Goal: Task Accomplishment & Management: Complete application form

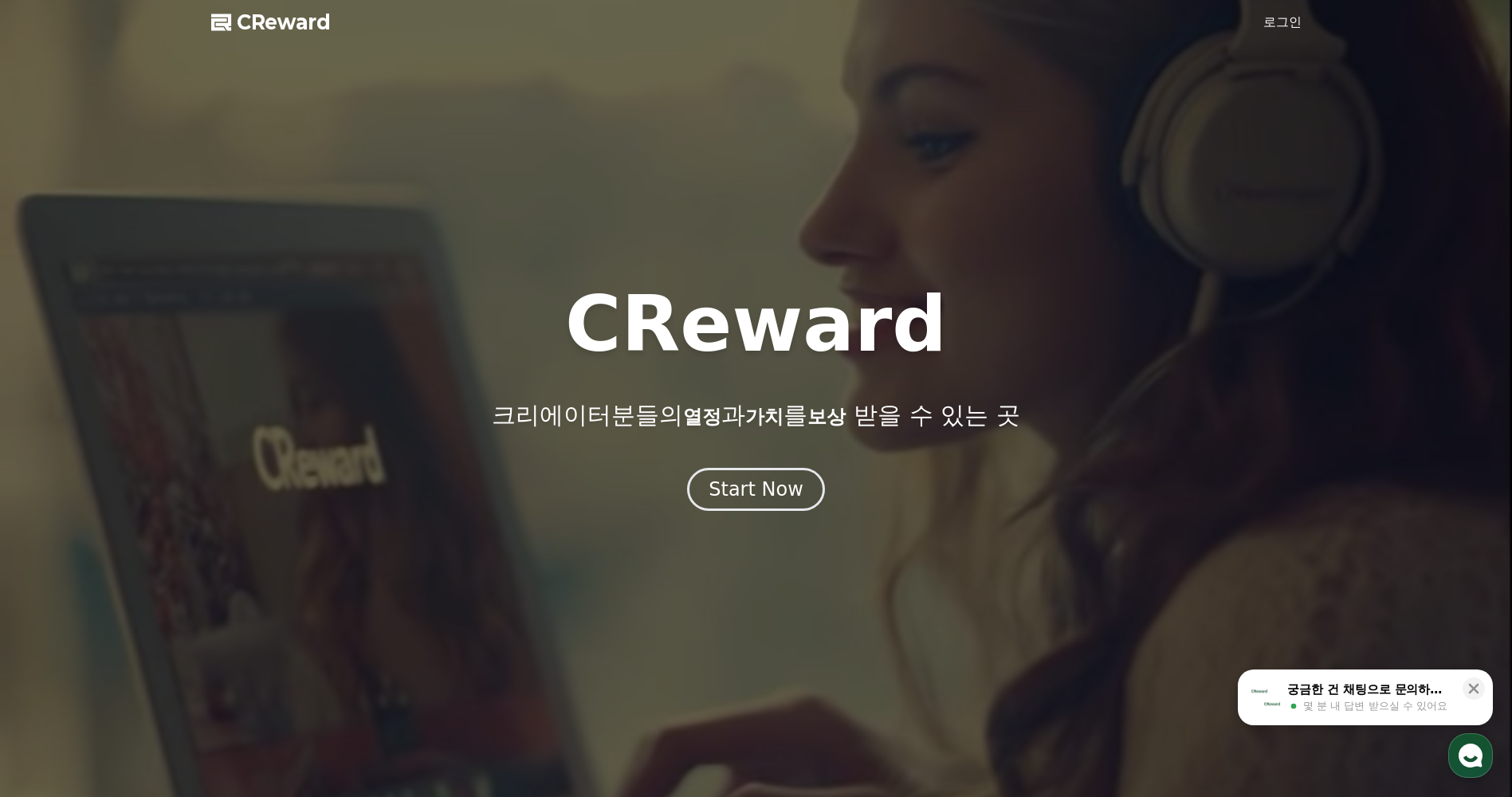
click at [1273, 21] on link "로그인" at bounding box center [1282, 22] width 39 height 19
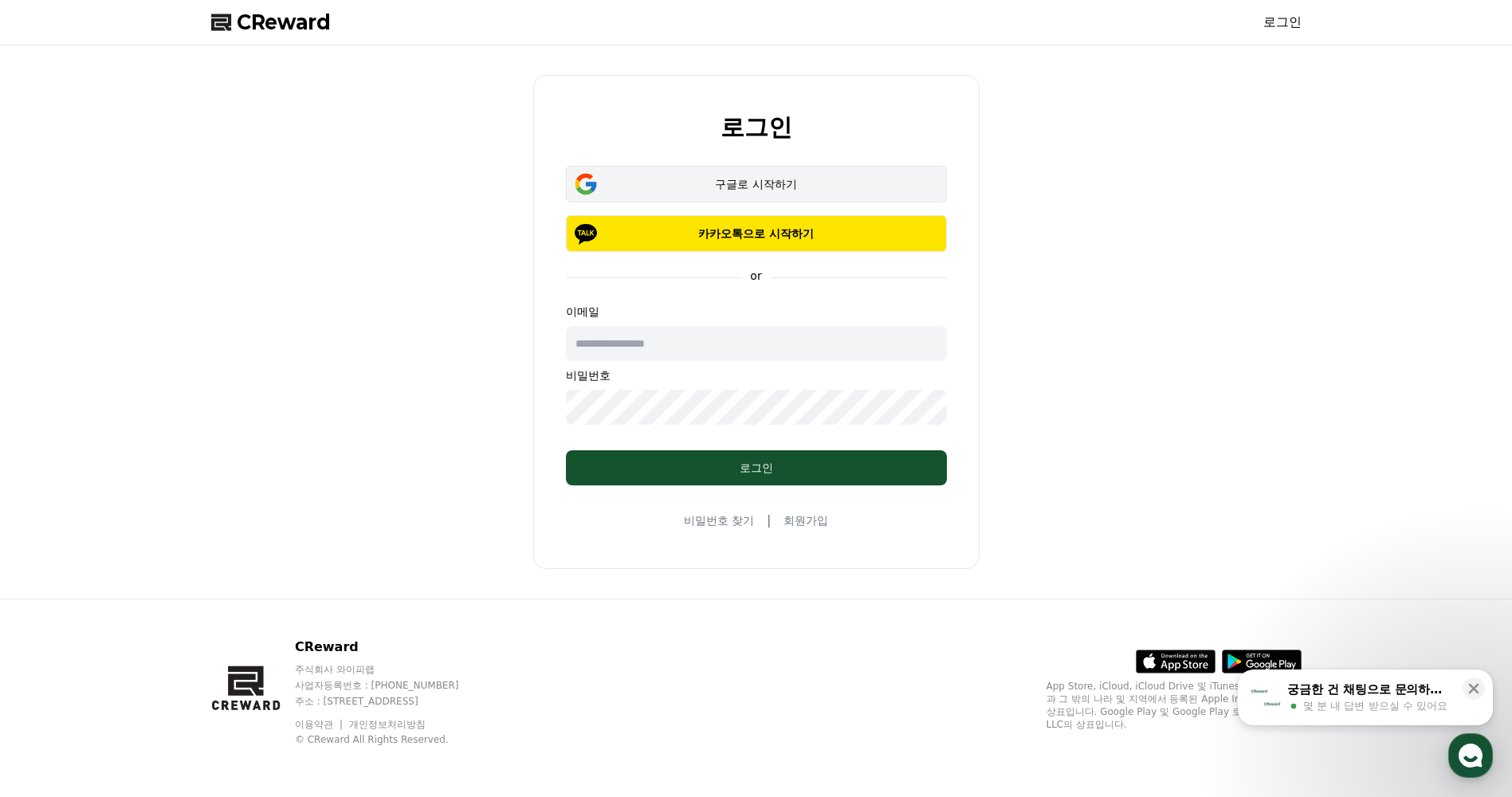
click at [763, 183] on div "구글로 시작하기" at bounding box center [756, 183] width 335 height 16
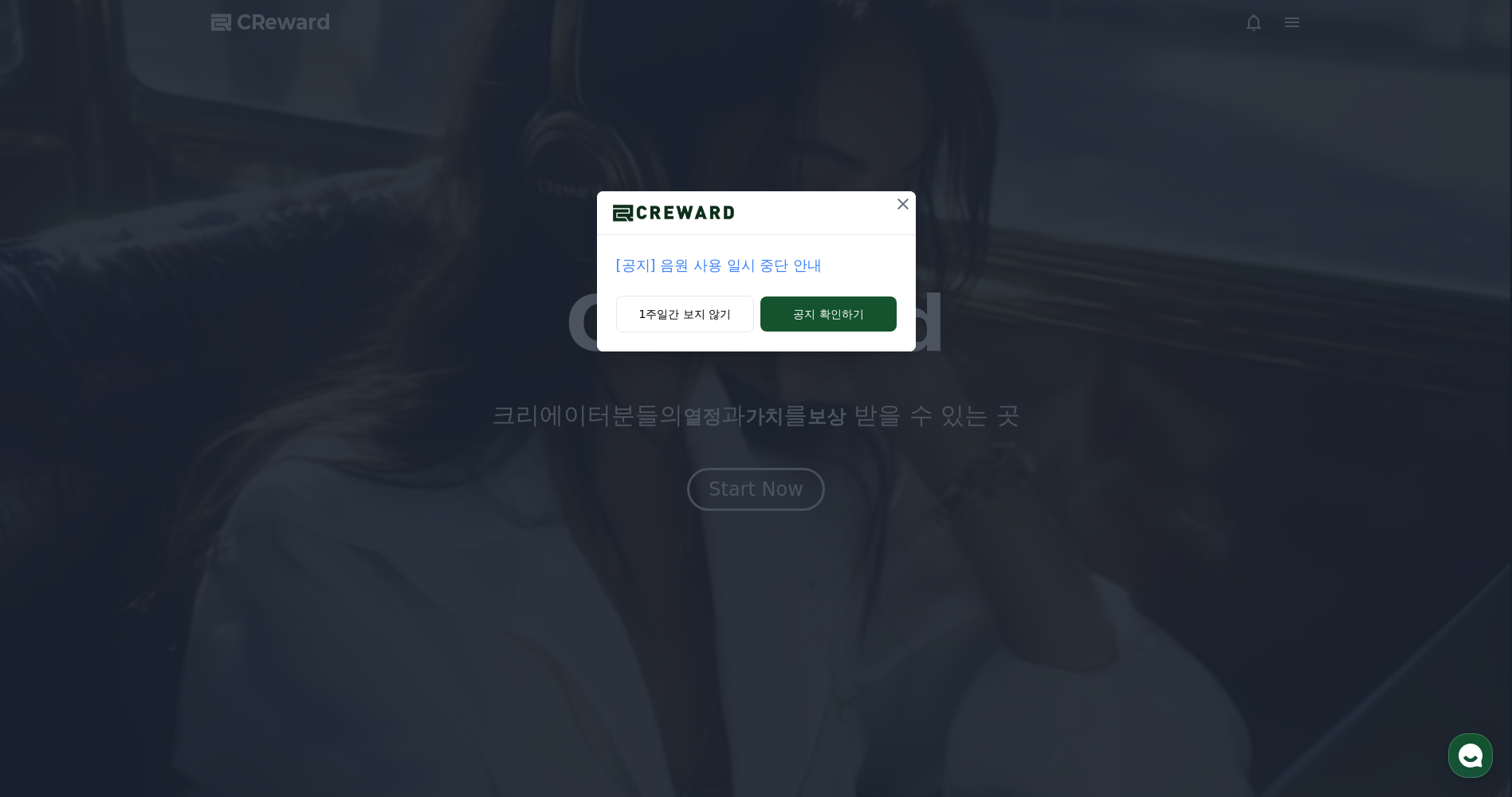
click at [707, 264] on p "[공지] 음원 사용 일시 중단 안내" at bounding box center [756, 265] width 280 height 22
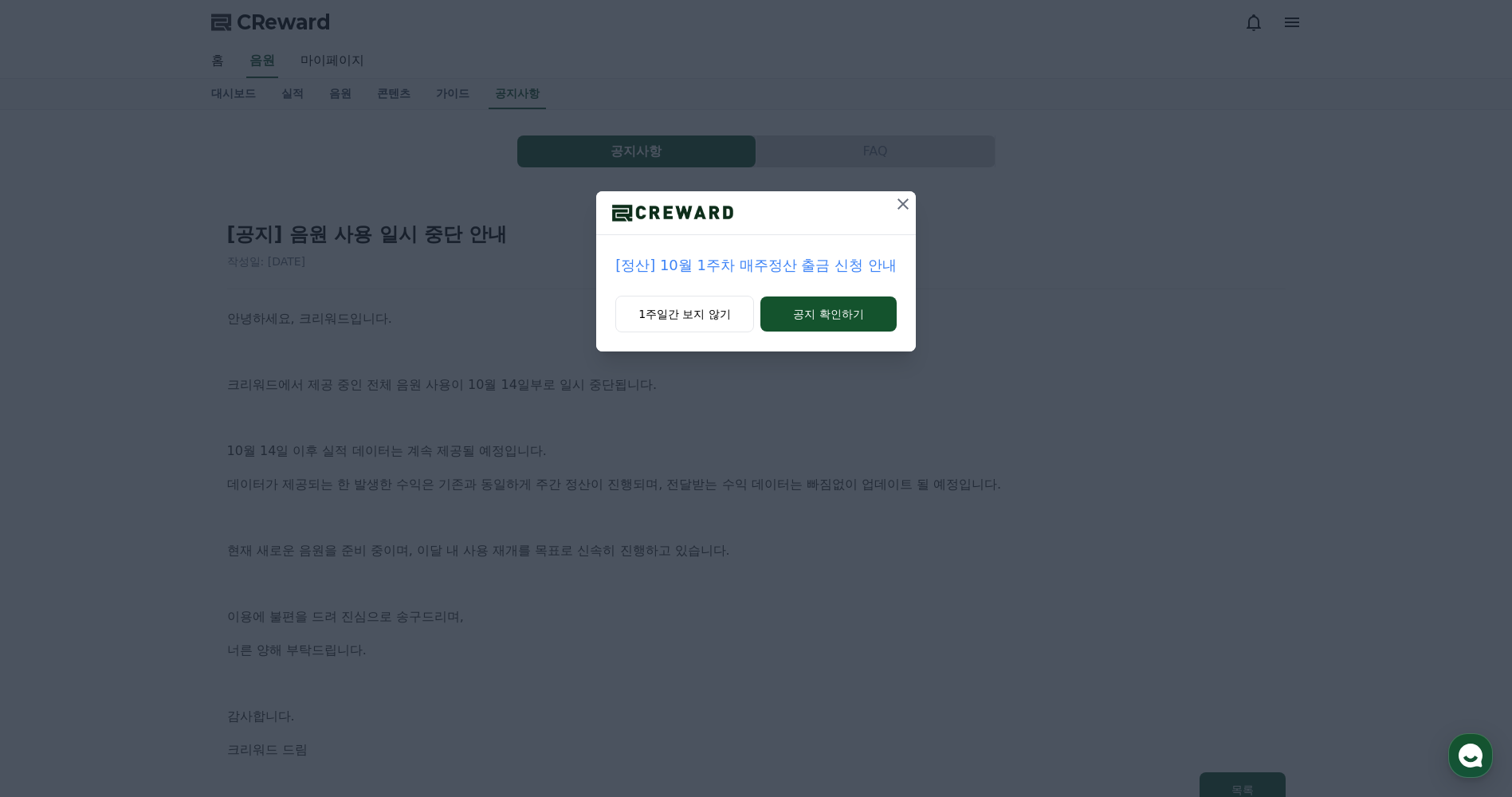
click at [901, 207] on icon at bounding box center [903, 203] width 19 height 19
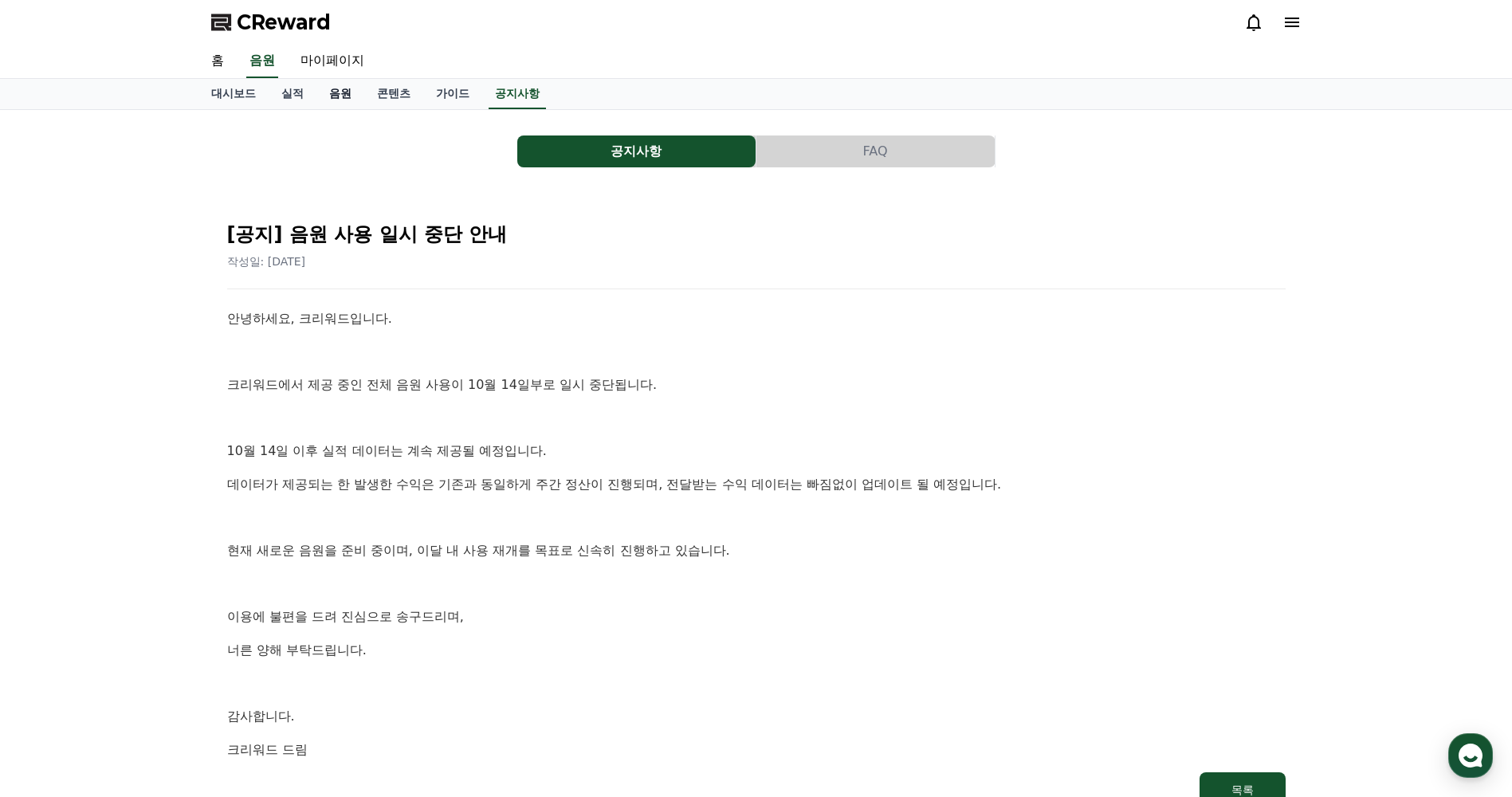
click at [340, 91] on link "음원" at bounding box center [340, 94] width 48 height 30
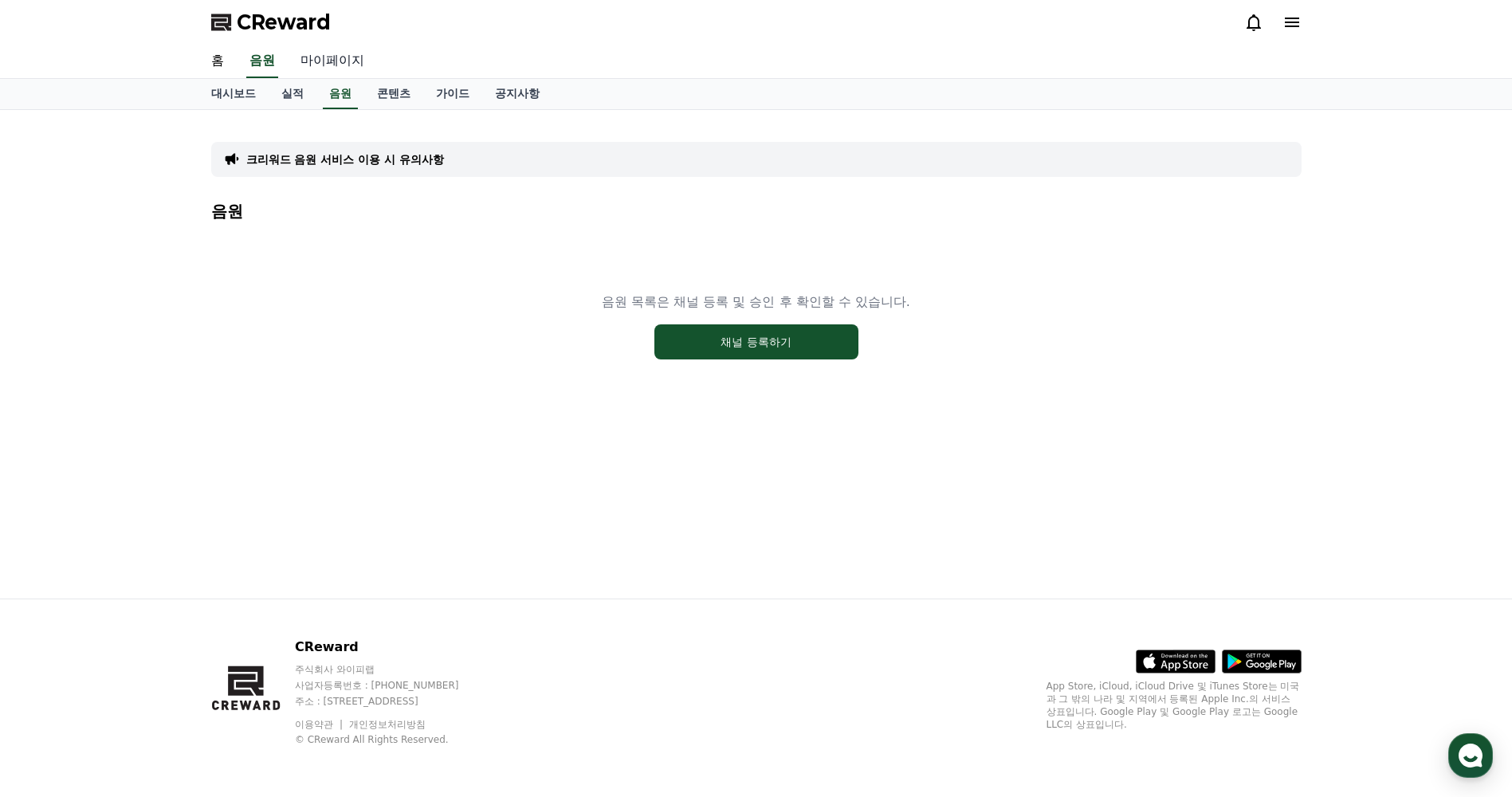
click at [359, 62] on link "마이페이지" at bounding box center [332, 61] width 90 height 34
select select "**********"
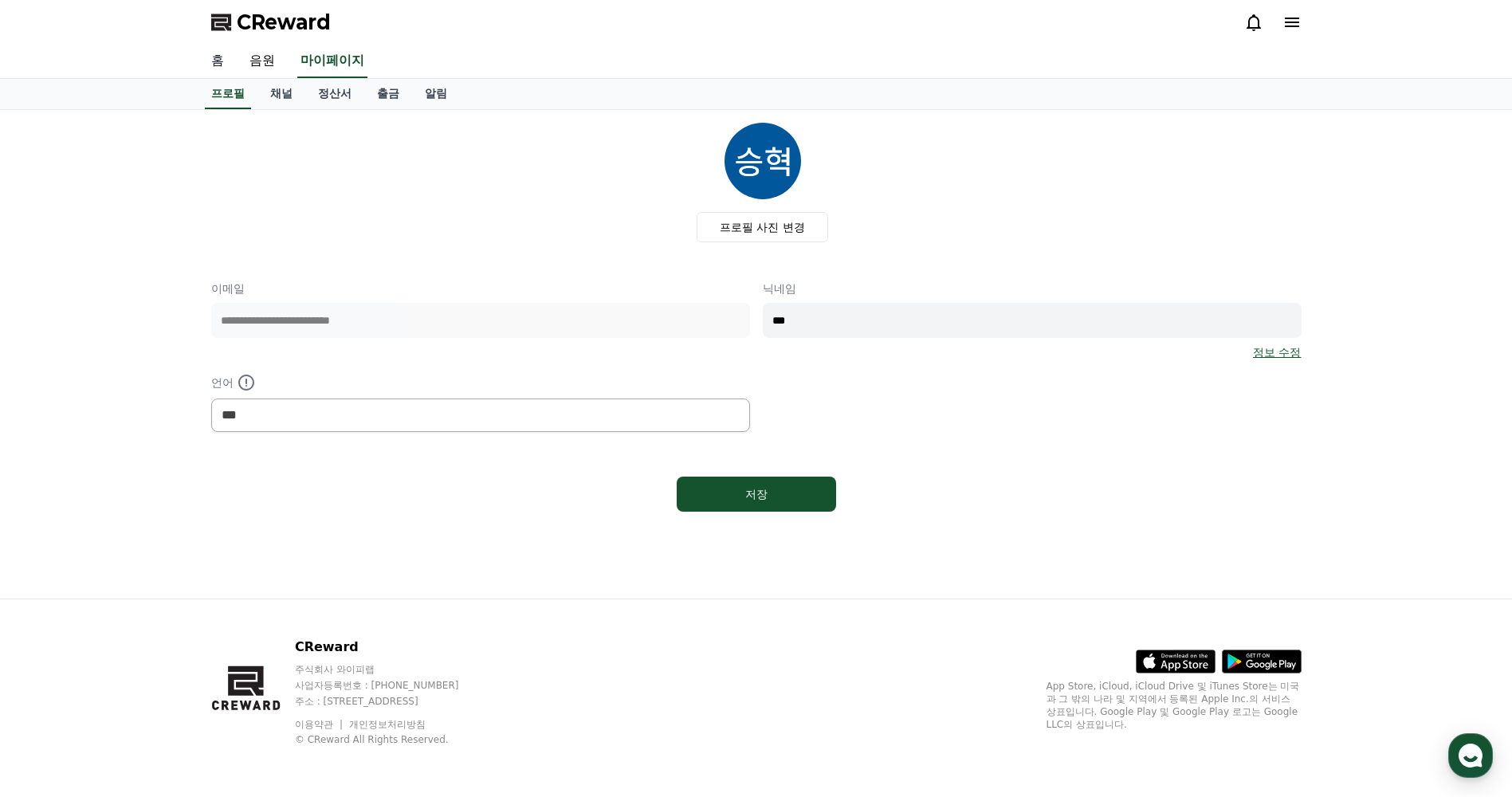
click at [218, 61] on link "홈" at bounding box center [217, 61] width 39 height 34
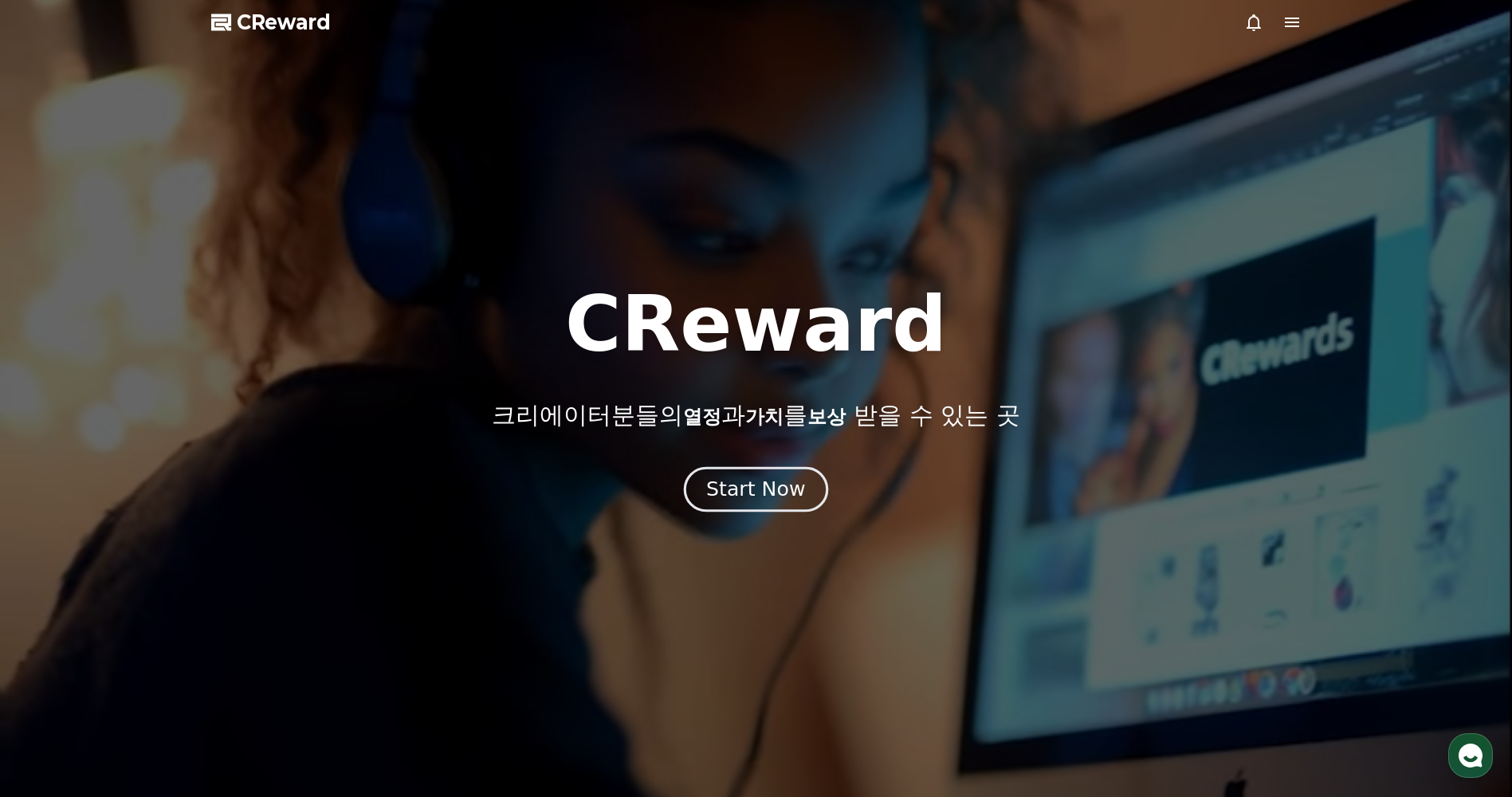
click at [738, 482] on div "Start Now" at bounding box center [756, 489] width 99 height 27
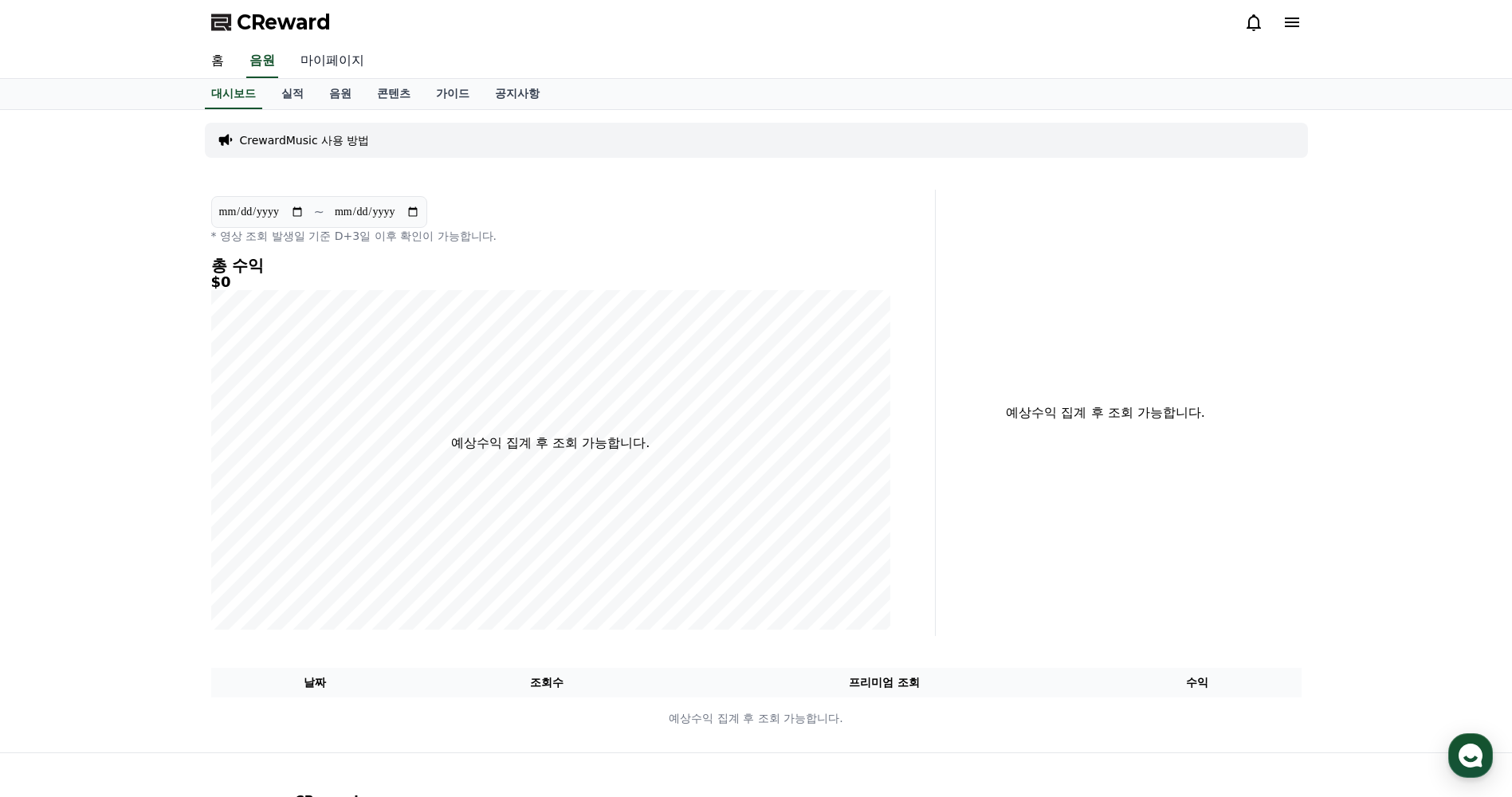
click at [321, 60] on link "마이페이지" at bounding box center [332, 61] width 90 height 34
select select "**********"
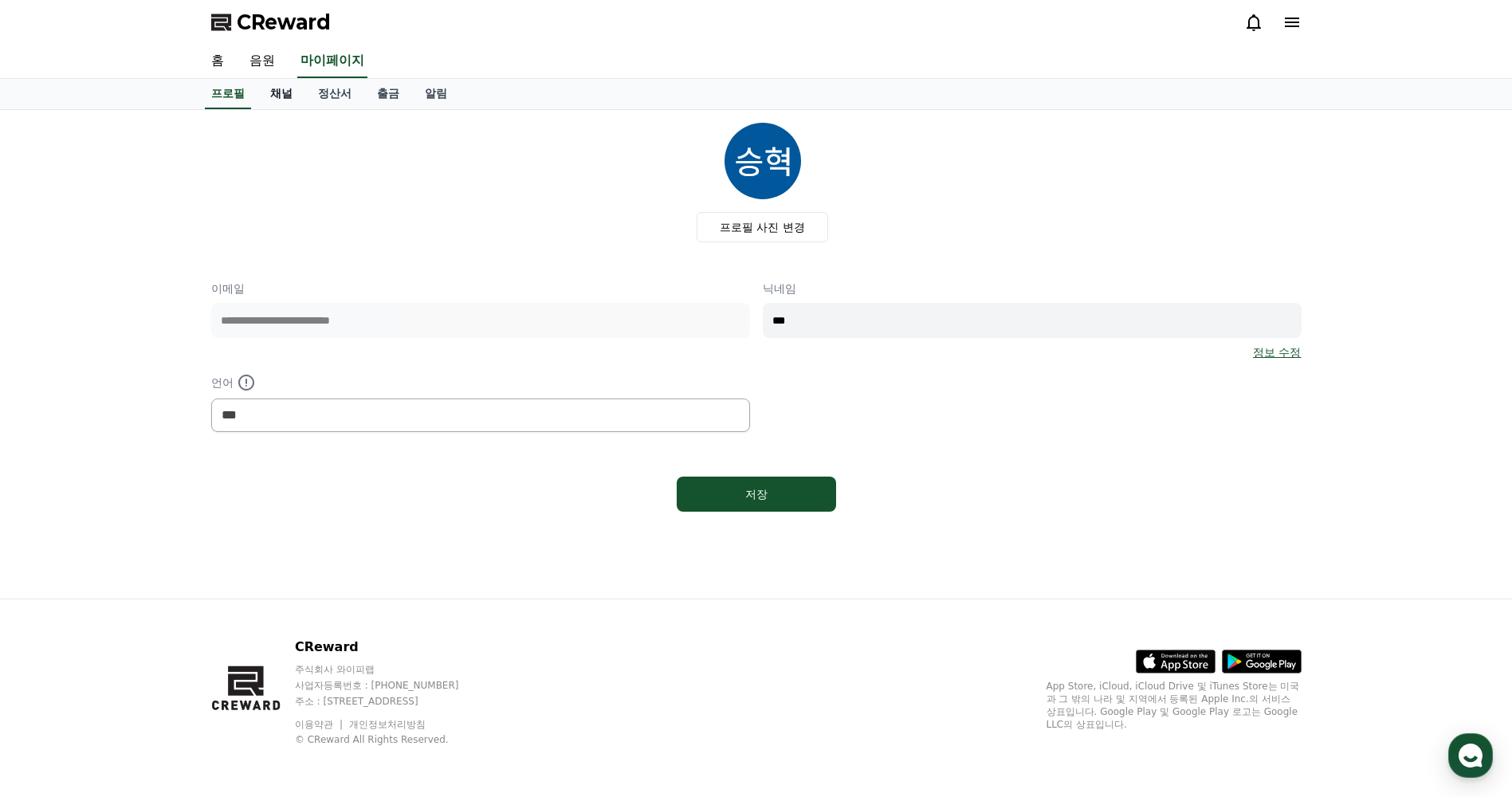
click at [284, 90] on link "채널" at bounding box center [281, 94] width 48 height 30
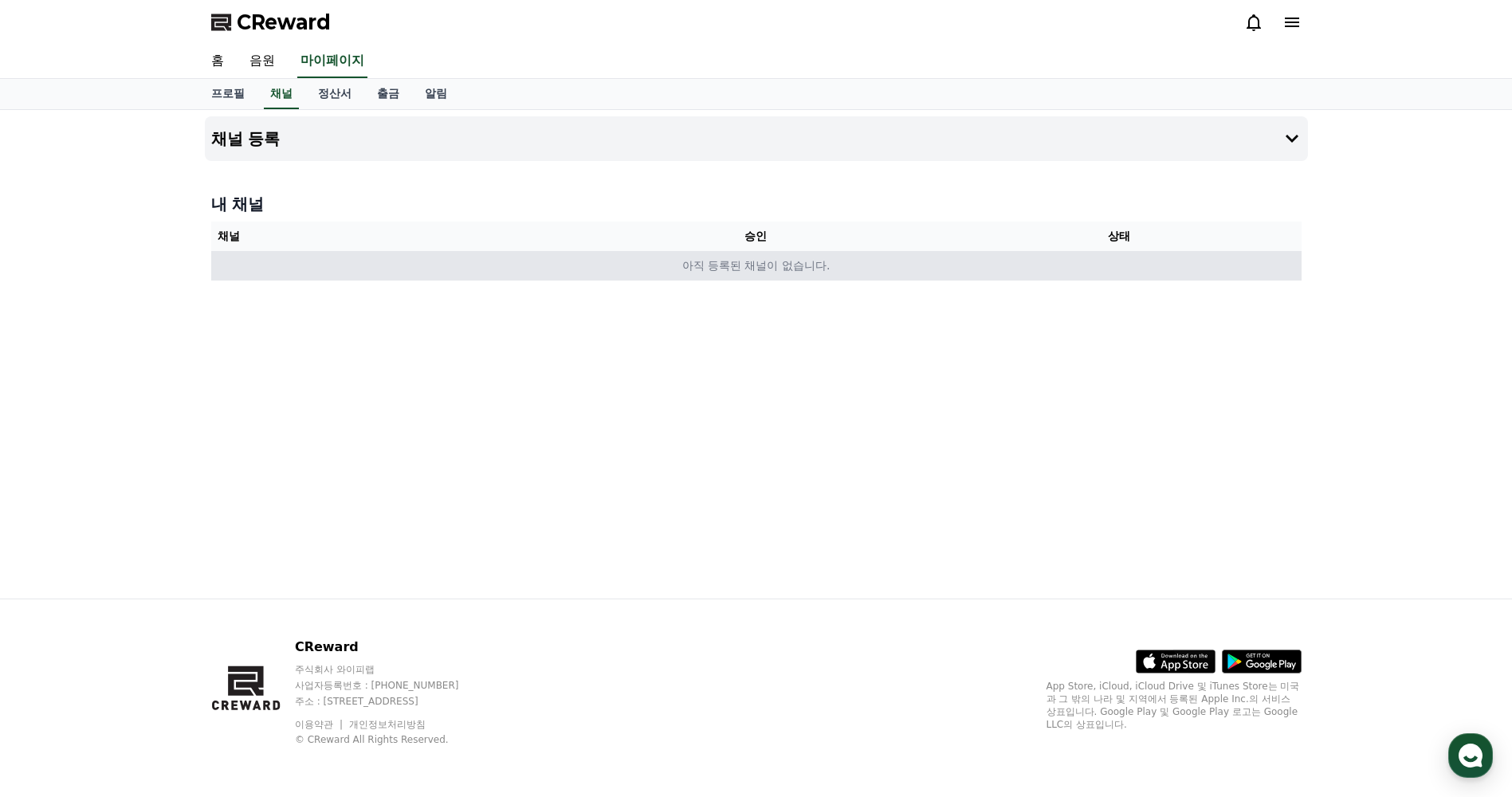
click at [744, 271] on td "아직 등록된 채널이 없습니다." at bounding box center [756, 266] width 1090 height 30
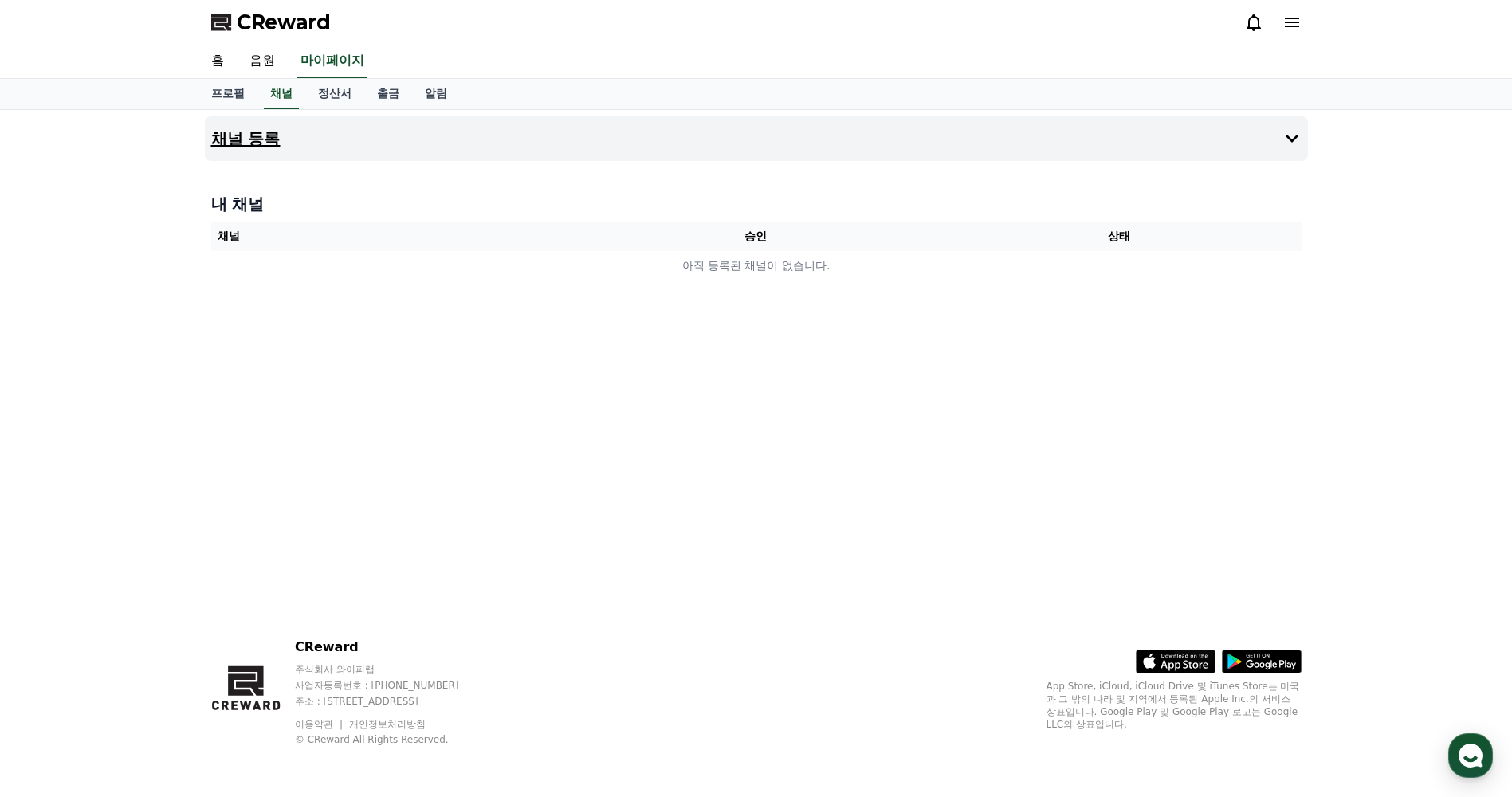
click at [617, 150] on button "채널 등록" at bounding box center [756, 139] width 1103 height 44
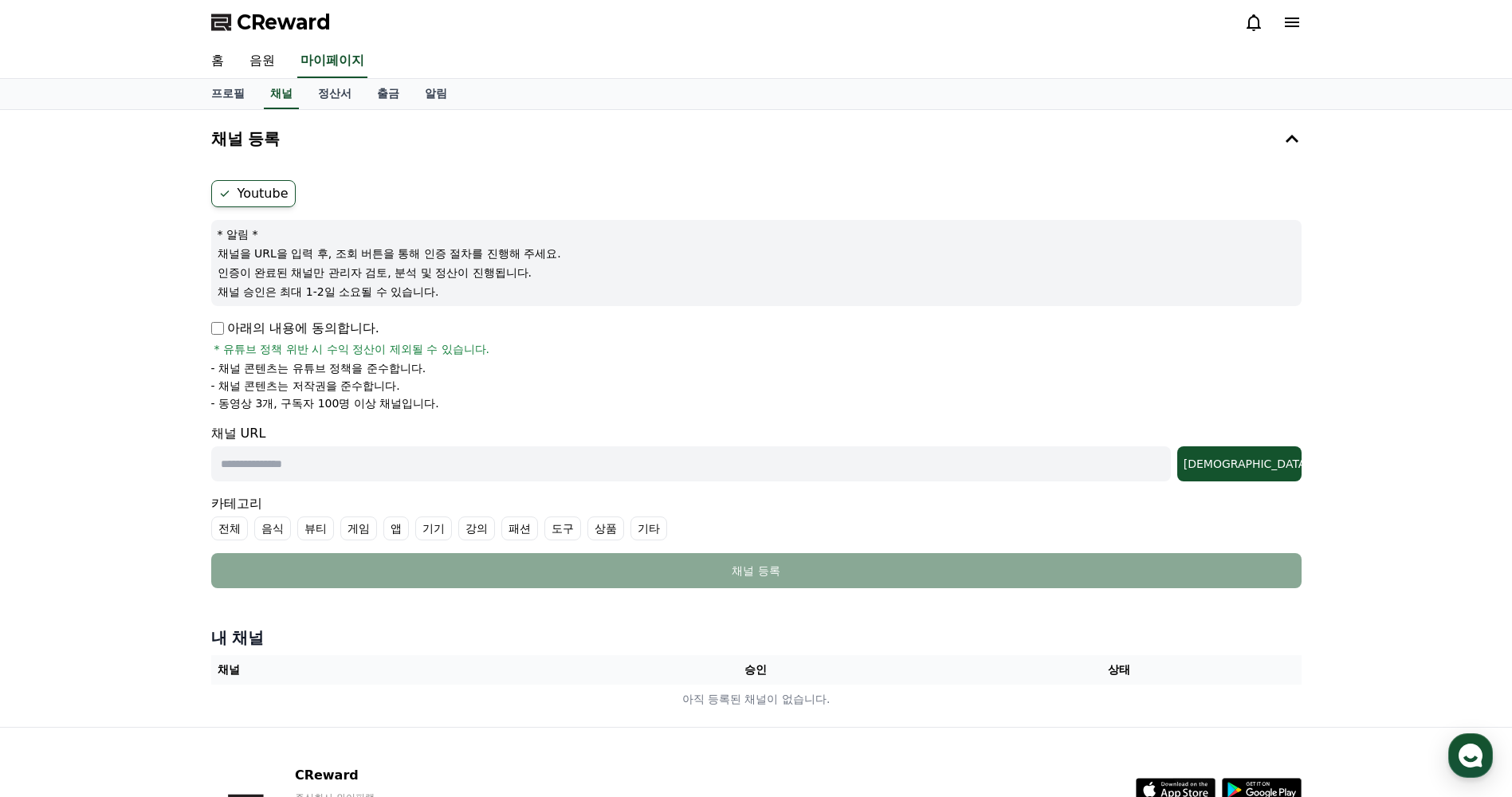
click at [225, 327] on p "아래의 내용에 동의합니다." at bounding box center [295, 328] width 169 height 19
drag, startPoint x: 492, startPoint y: 465, endPoint x: 516, endPoint y: 466, distance: 24.0
click at [493, 465] on input "text" at bounding box center [691, 464] width 959 height 35
click at [892, 452] on input "text" at bounding box center [691, 464] width 959 height 35
click at [343, 479] on input "text" at bounding box center [691, 464] width 959 height 35
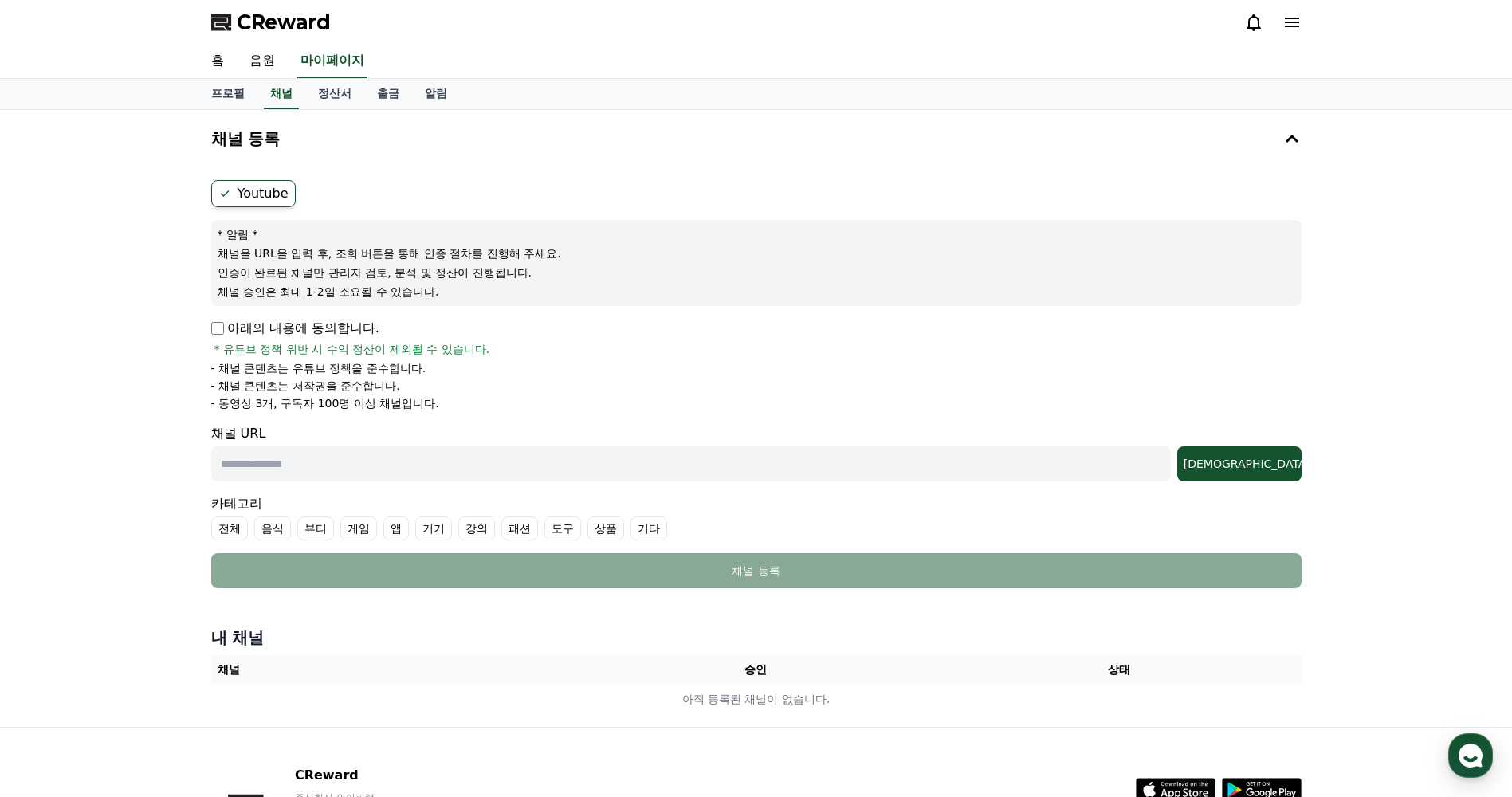
paste input "**********"
type input "**********"
click at [1265, 461] on div "조회" at bounding box center [1239, 463] width 112 height 16
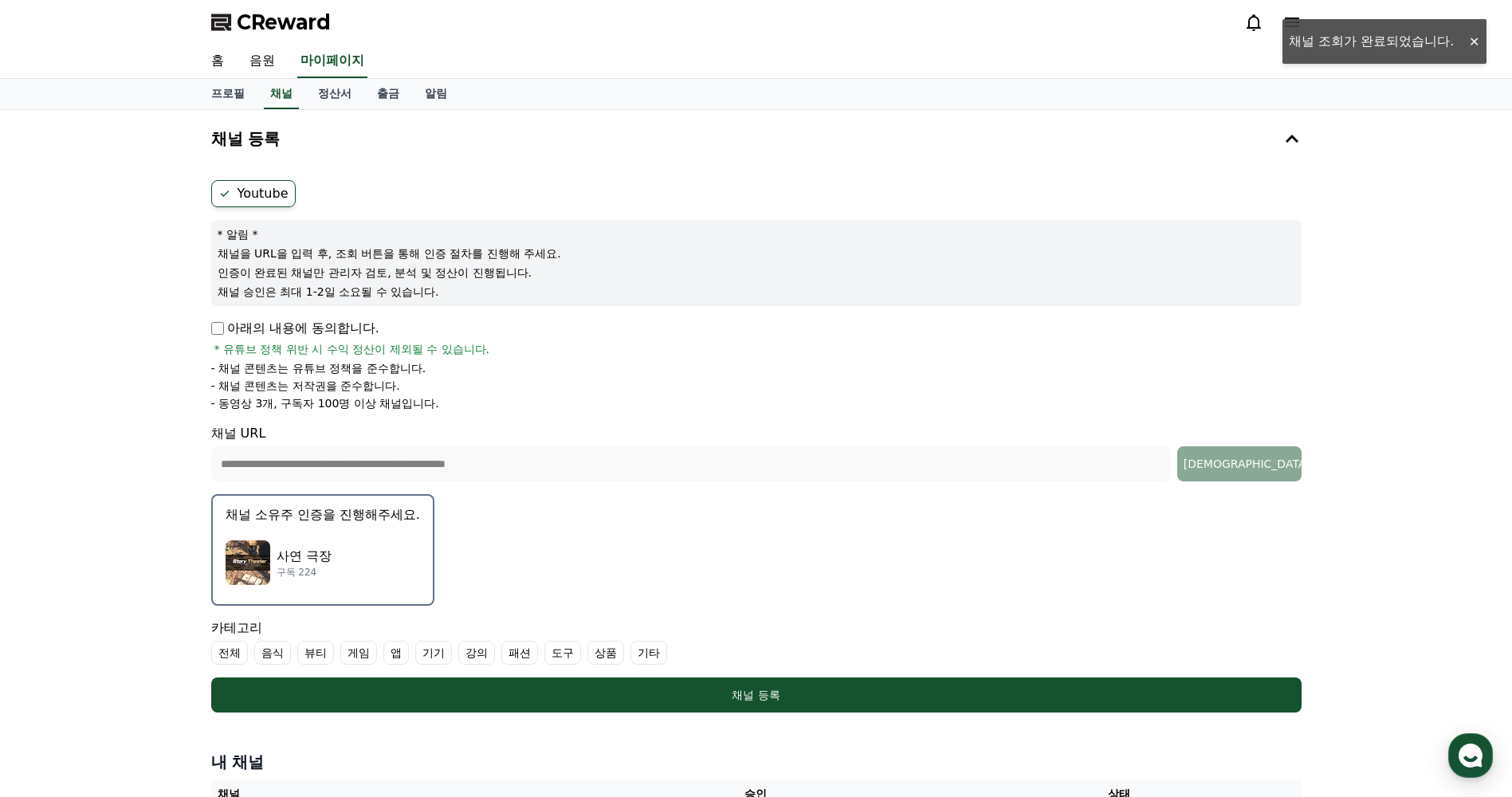
click at [321, 568] on p "구독 224" at bounding box center [303, 572] width 55 height 13
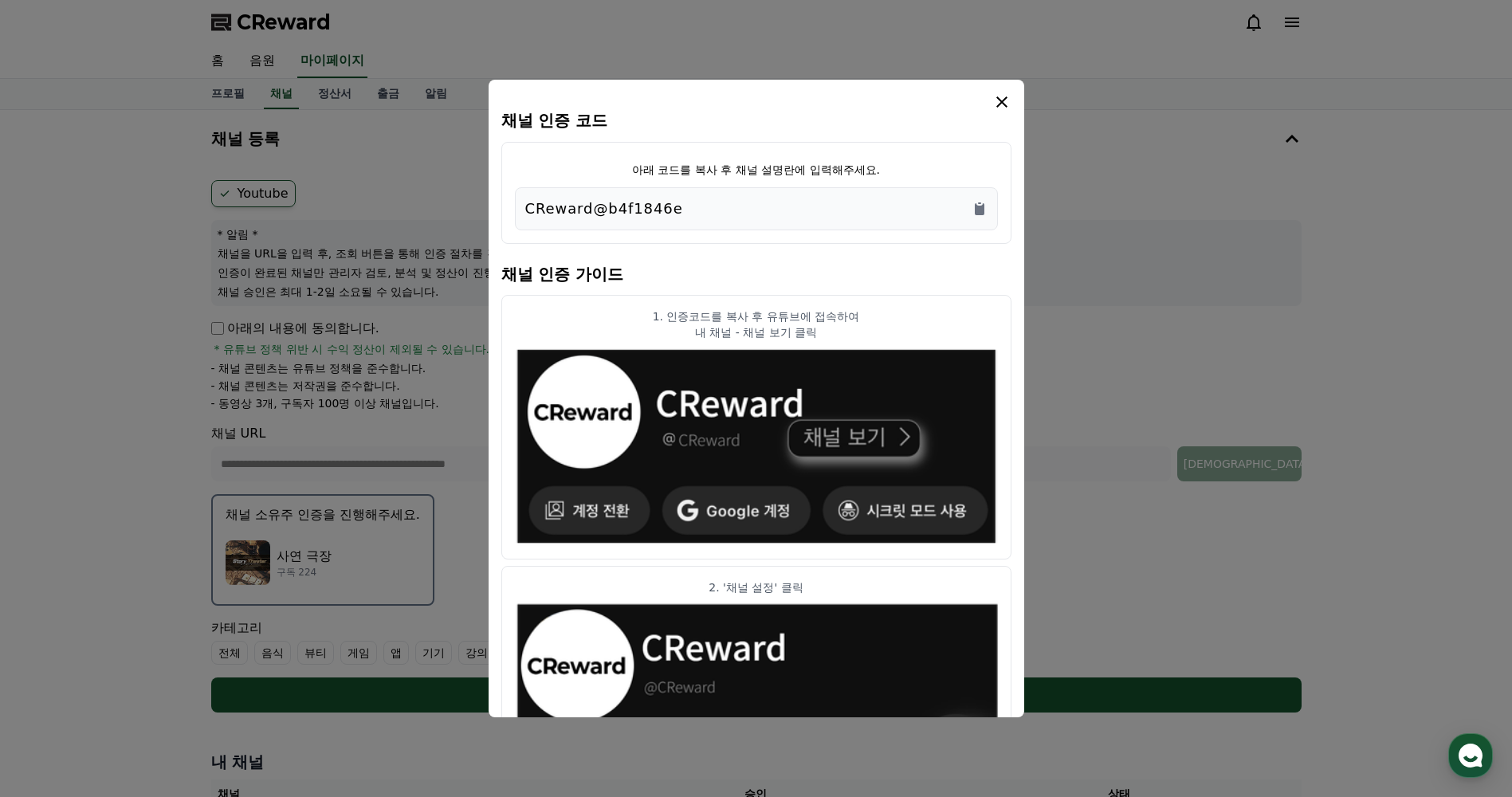
click at [714, 213] on div "CReward@b4f1846e" at bounding box center [756, 208] width 462 height 22
click at [980, 207] on icon "Copy to clipboard" at bounding box center [979, 209] width 10 height 12
click at [1005, 102] on icon "modal" at bounding box center [1001, 101] width 19 height 19
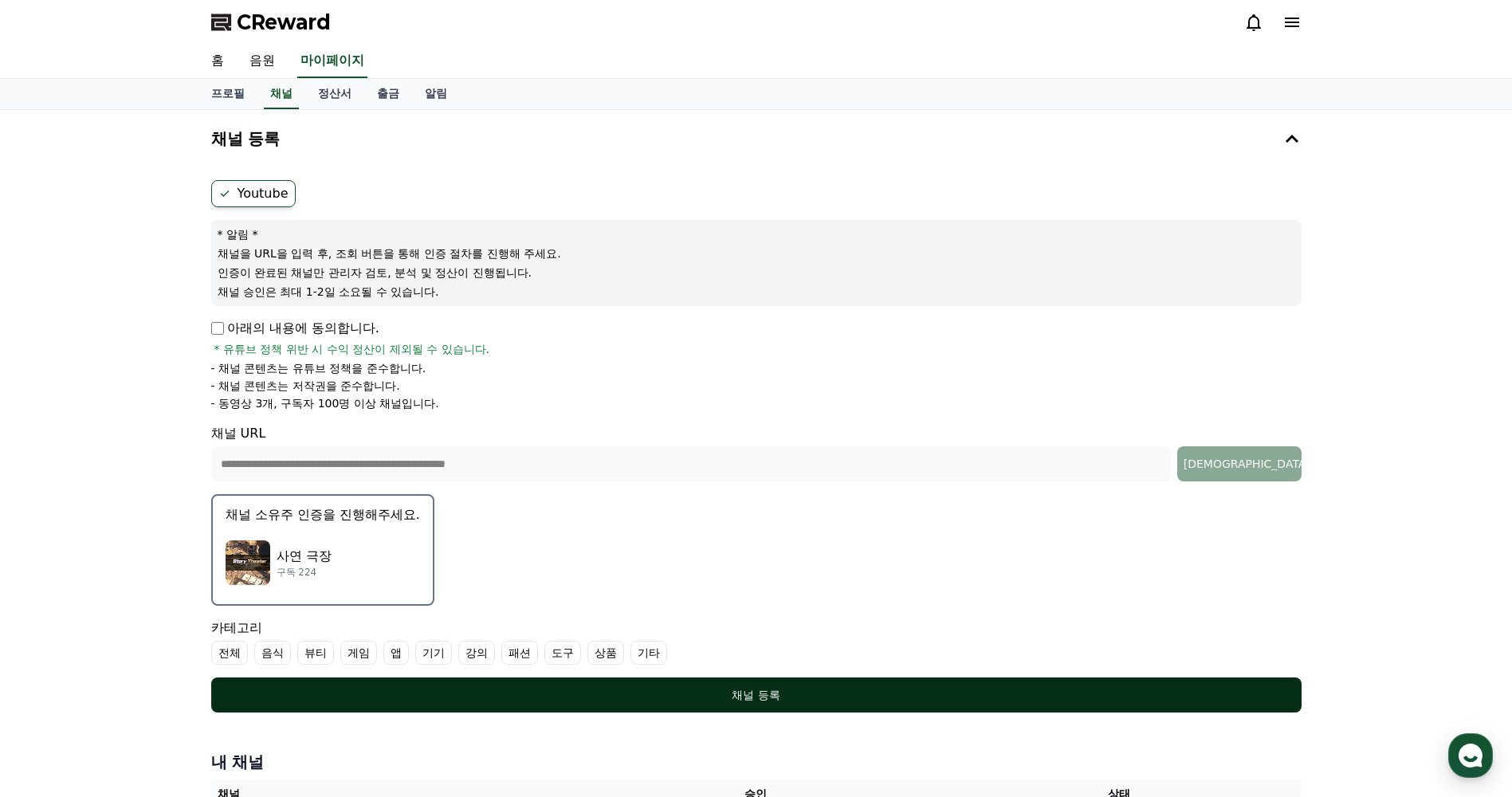
click at [744, 693] on div "채널 등록" at bounding box center [756, 695] width 1026 height 16
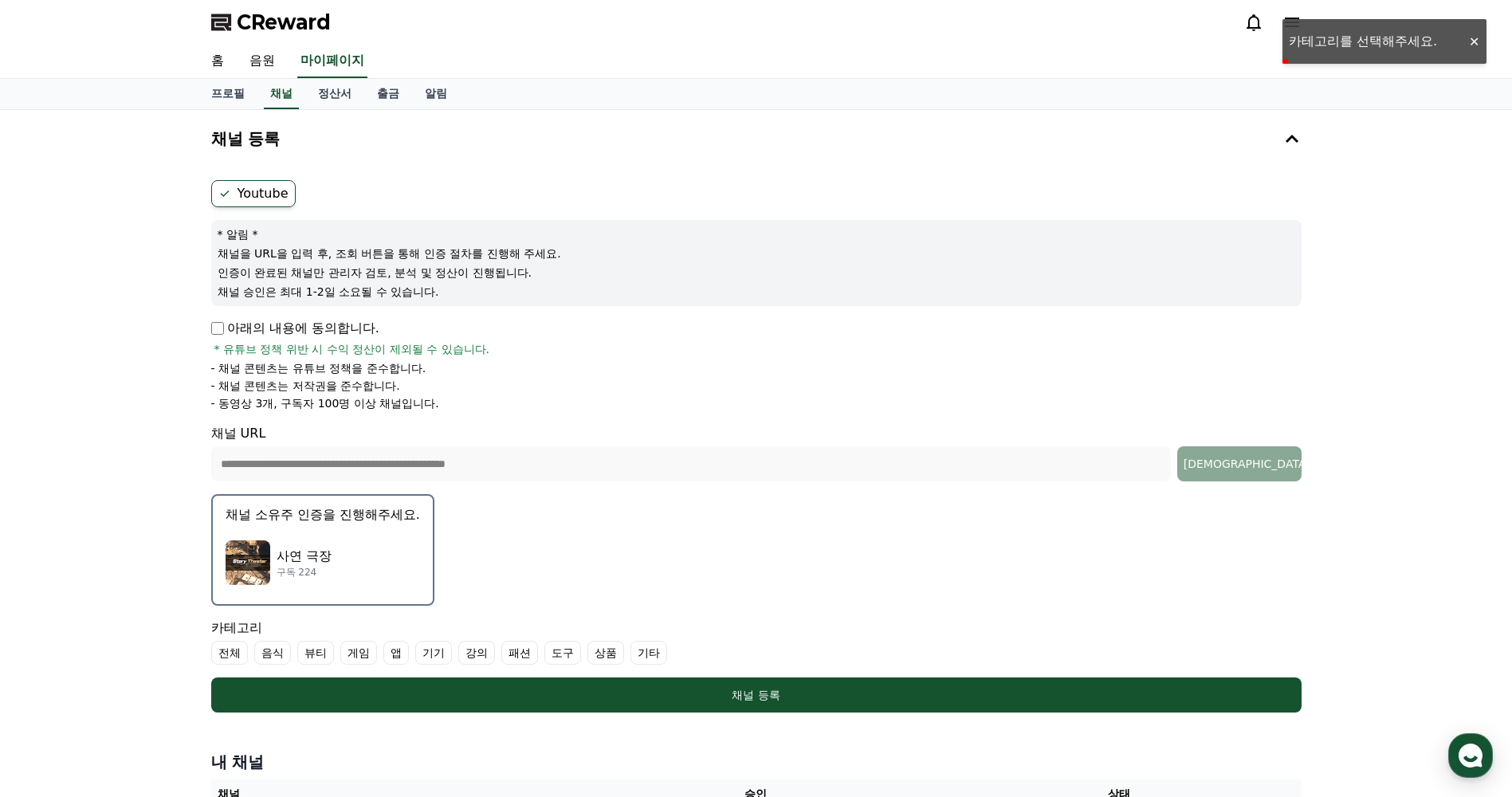
click at [658, 651] on label "기타" at bounding box center [649, 652] width 37 height 24
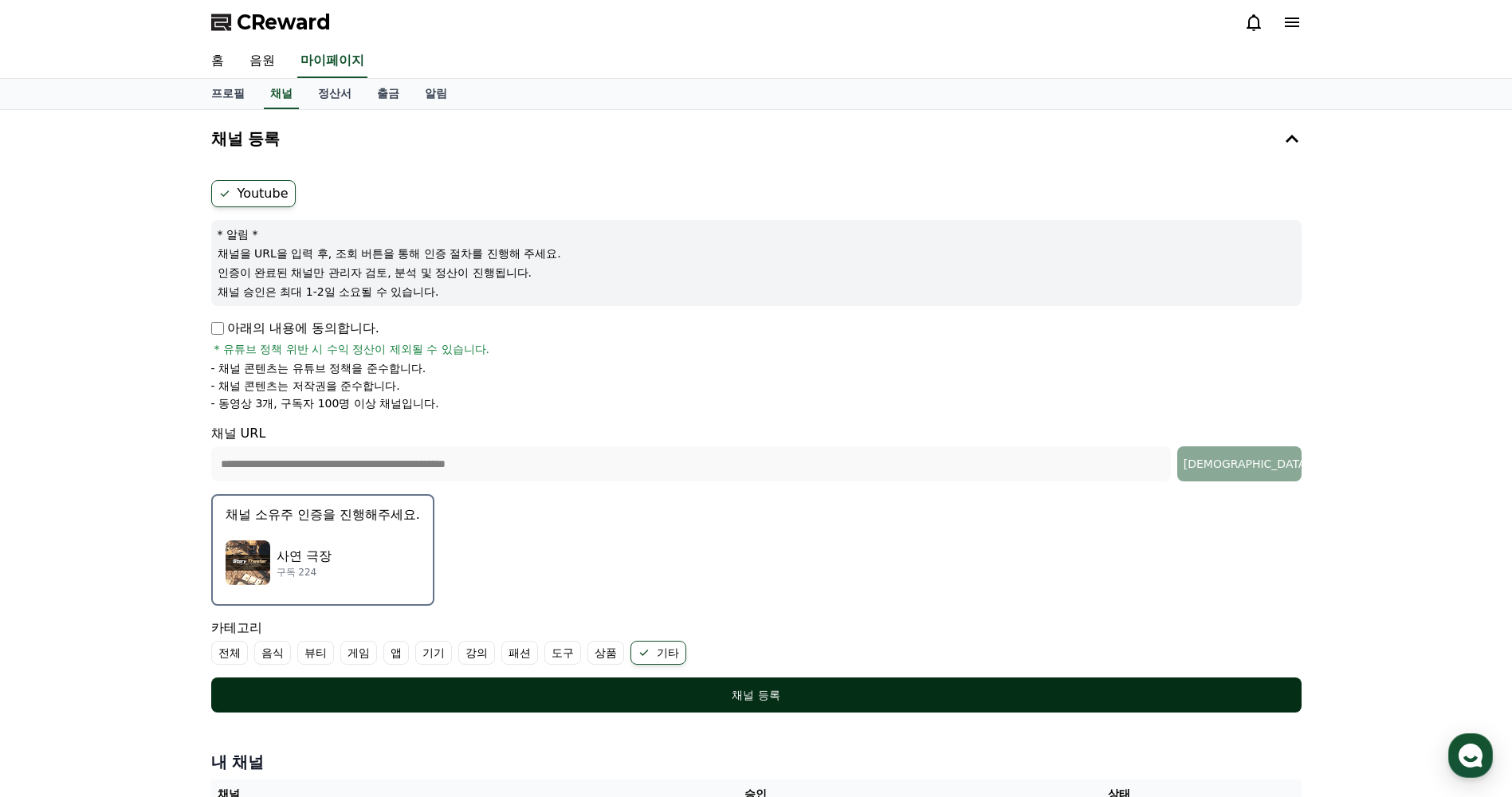
click at [652, 686] on button "채널 등록" at bounding box center [756, 695] width 1090 height 35
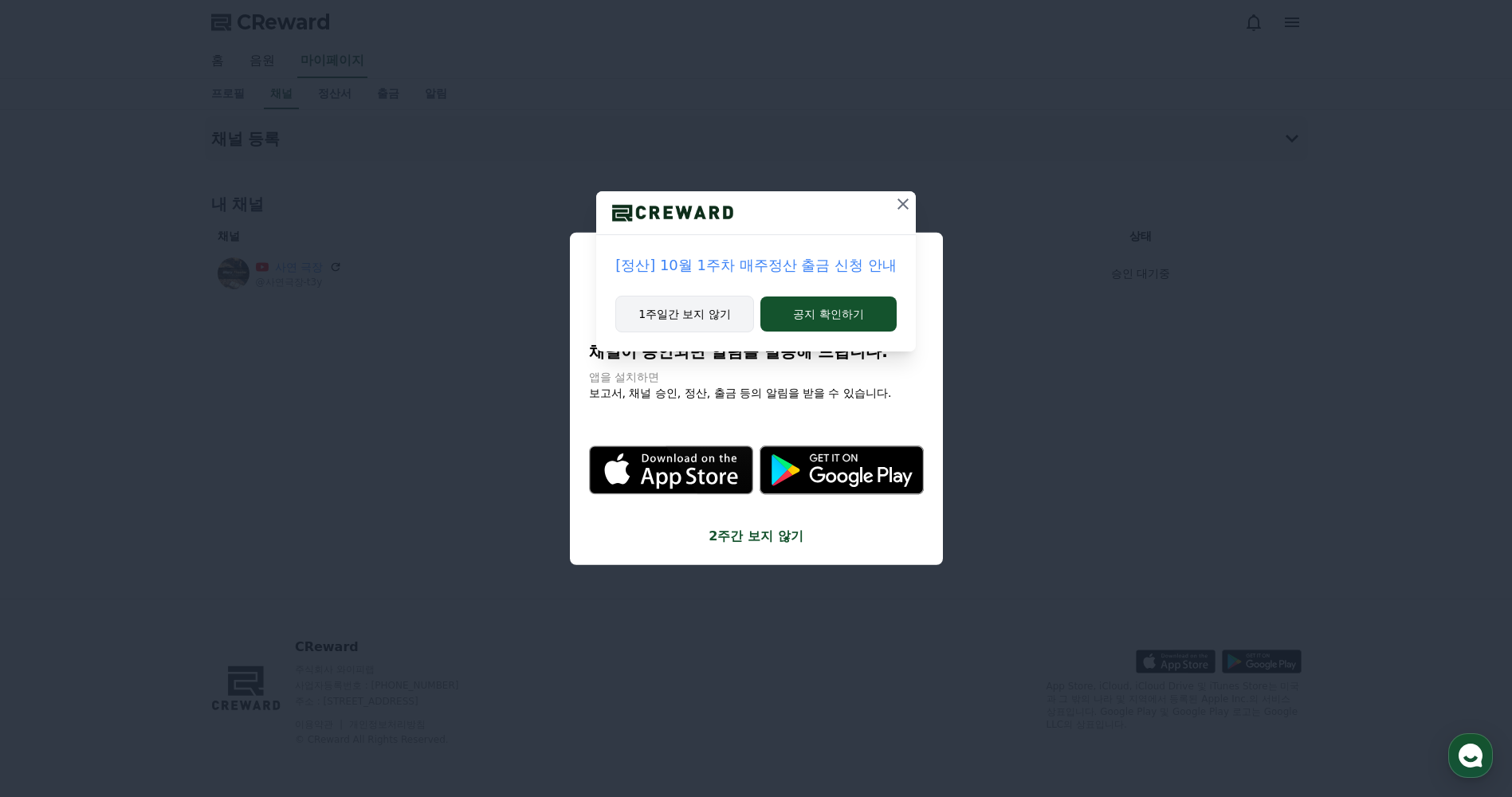
click at [712, 314] on button "1주일간 보지 않기" at bounding box center [684, 314] width 139 height 37
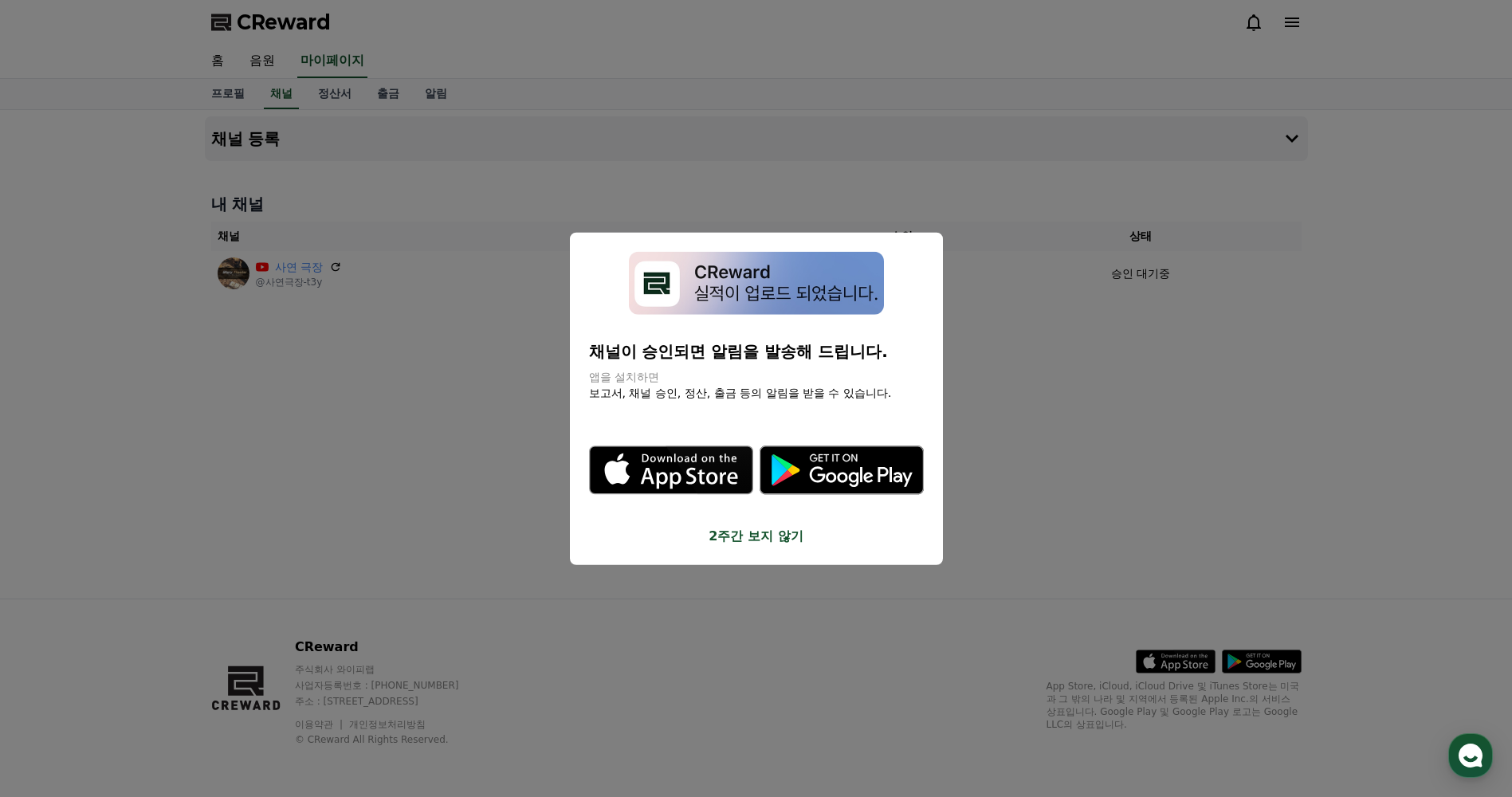
click at [733, 540] on button "2주간 보지 않기" at bounding box center [756, 535] width 335 height 19
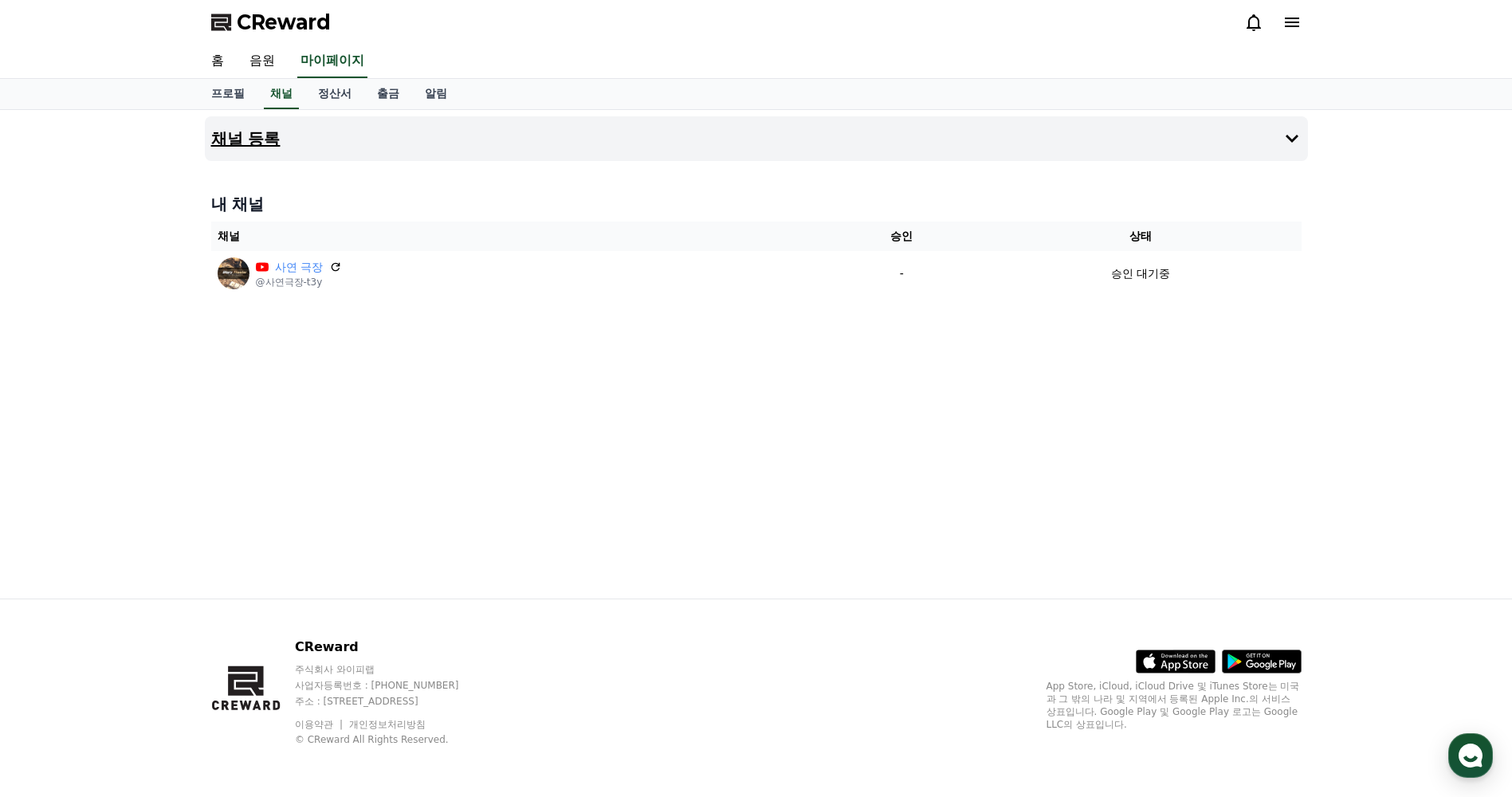
click at [272, 143] on h4 "채널 등록" at bounding box center [246, 138] width 69 height 17
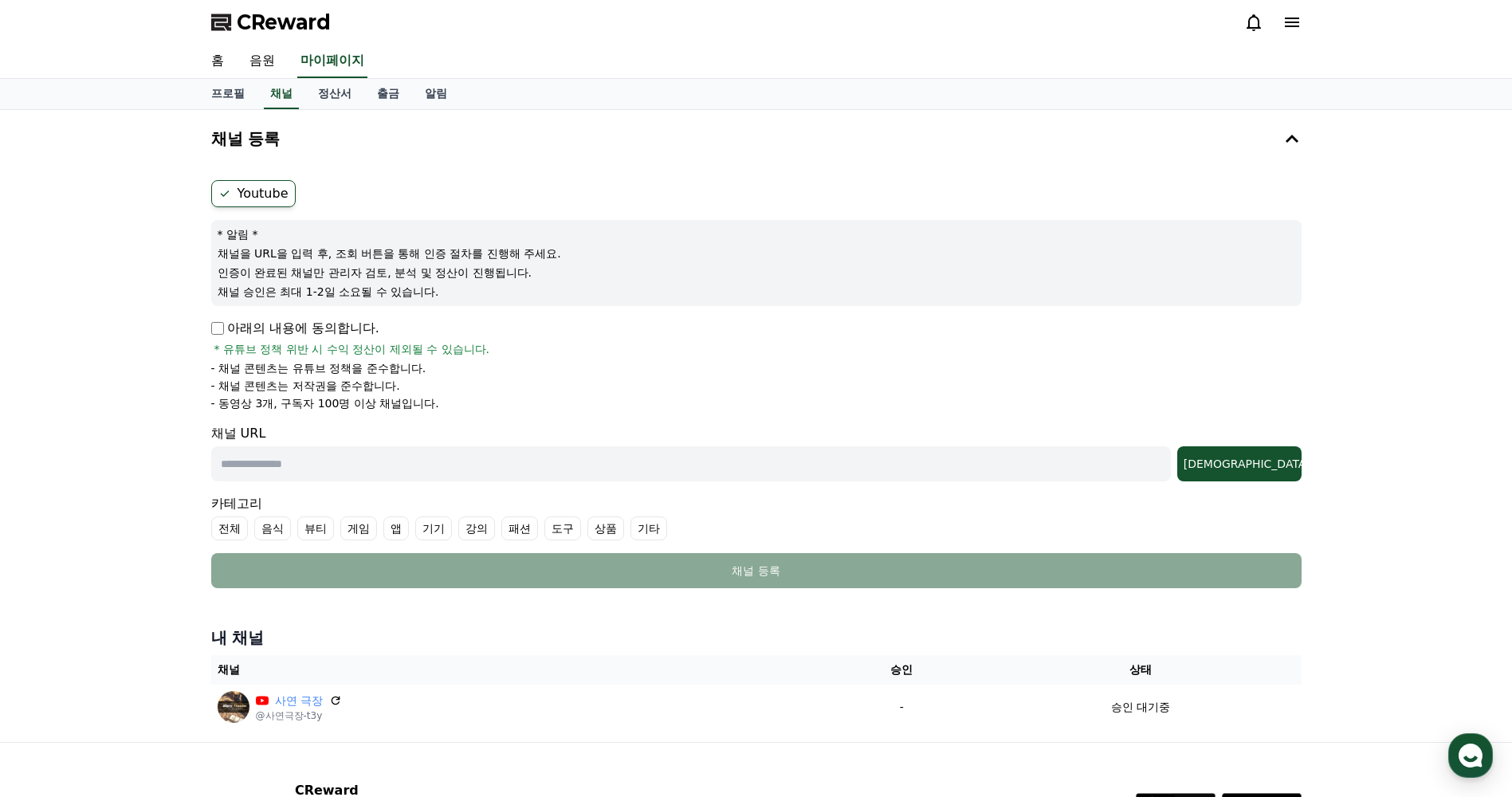
click at [587, 468] on input "text" at bounding box center [691, 464] width 959 height 35
paste input "**********"
type input "**********"
click at [1274, 466] on div "조회" at bounding box center [1239, 463] width 112 height 16
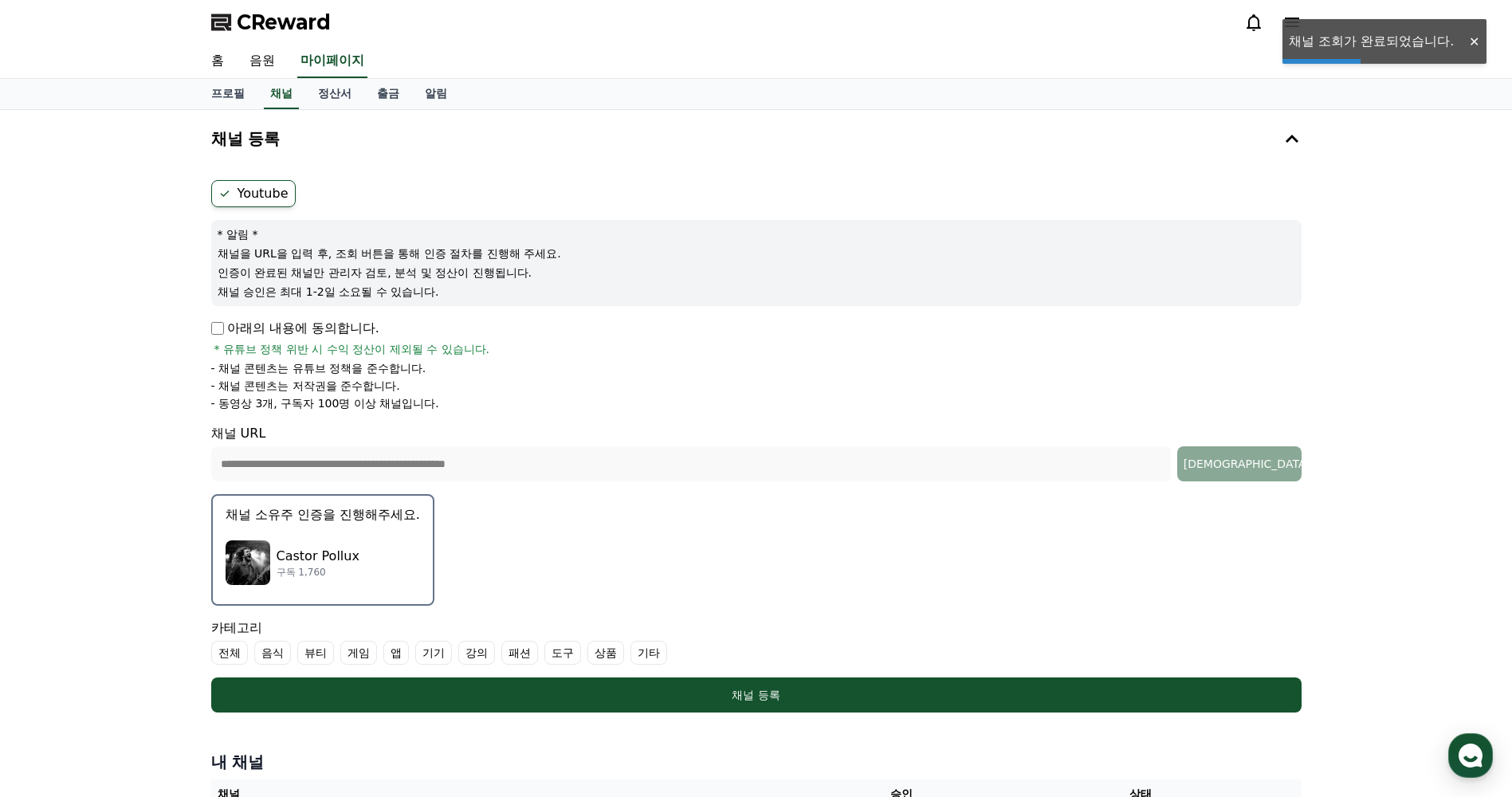
click at [347, 581] on div "Castor Pollux 구독 1,760" at bounding box center [322, 563] width 194 height 64
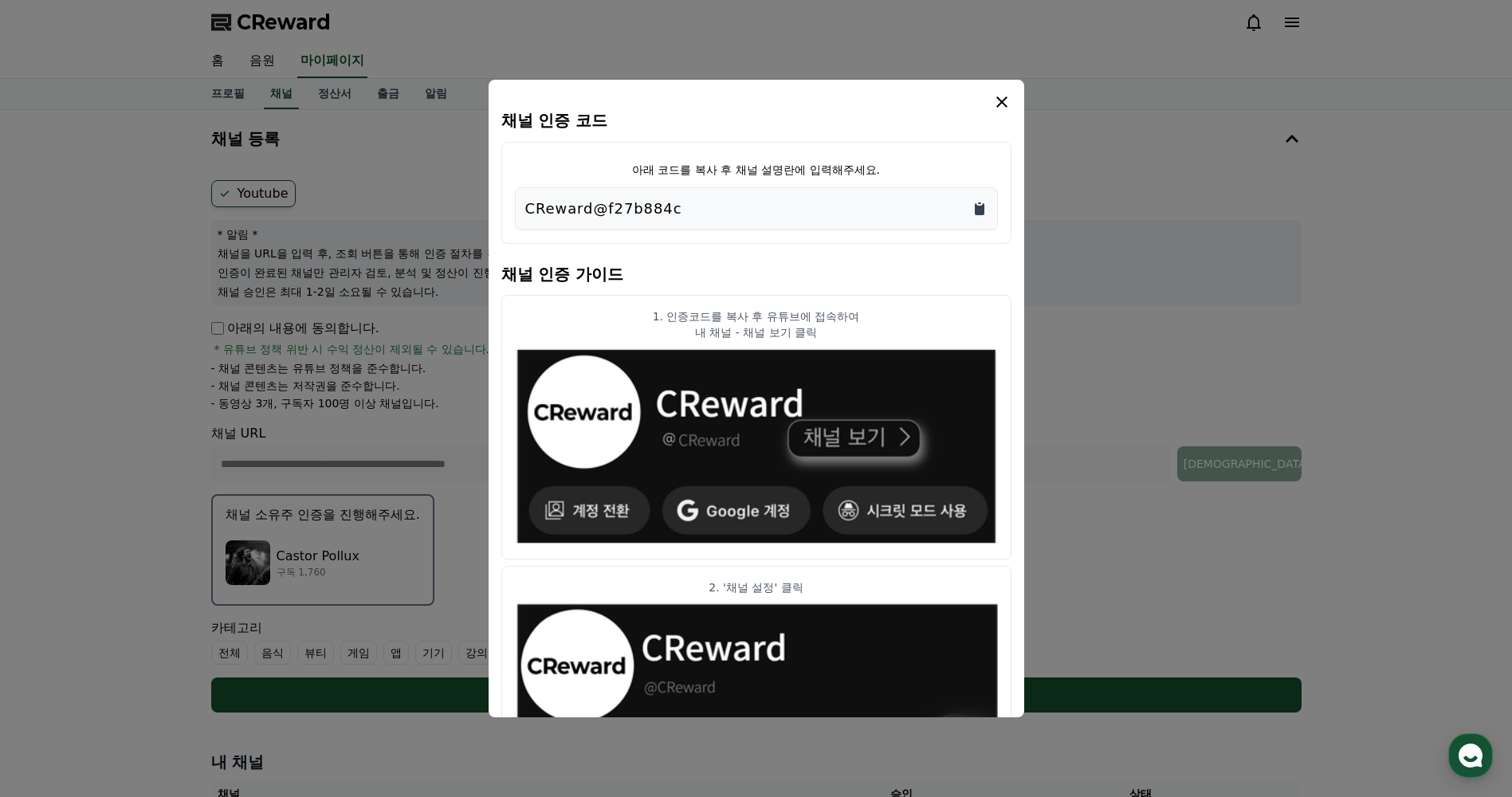
click at [987, 213] on icon "Copy to clipboard" at bounding box center [979, 208] width 16 height 16
click at [1002, 96] on icon "modal" at bounding box center [1001, 101] width 19 height 19
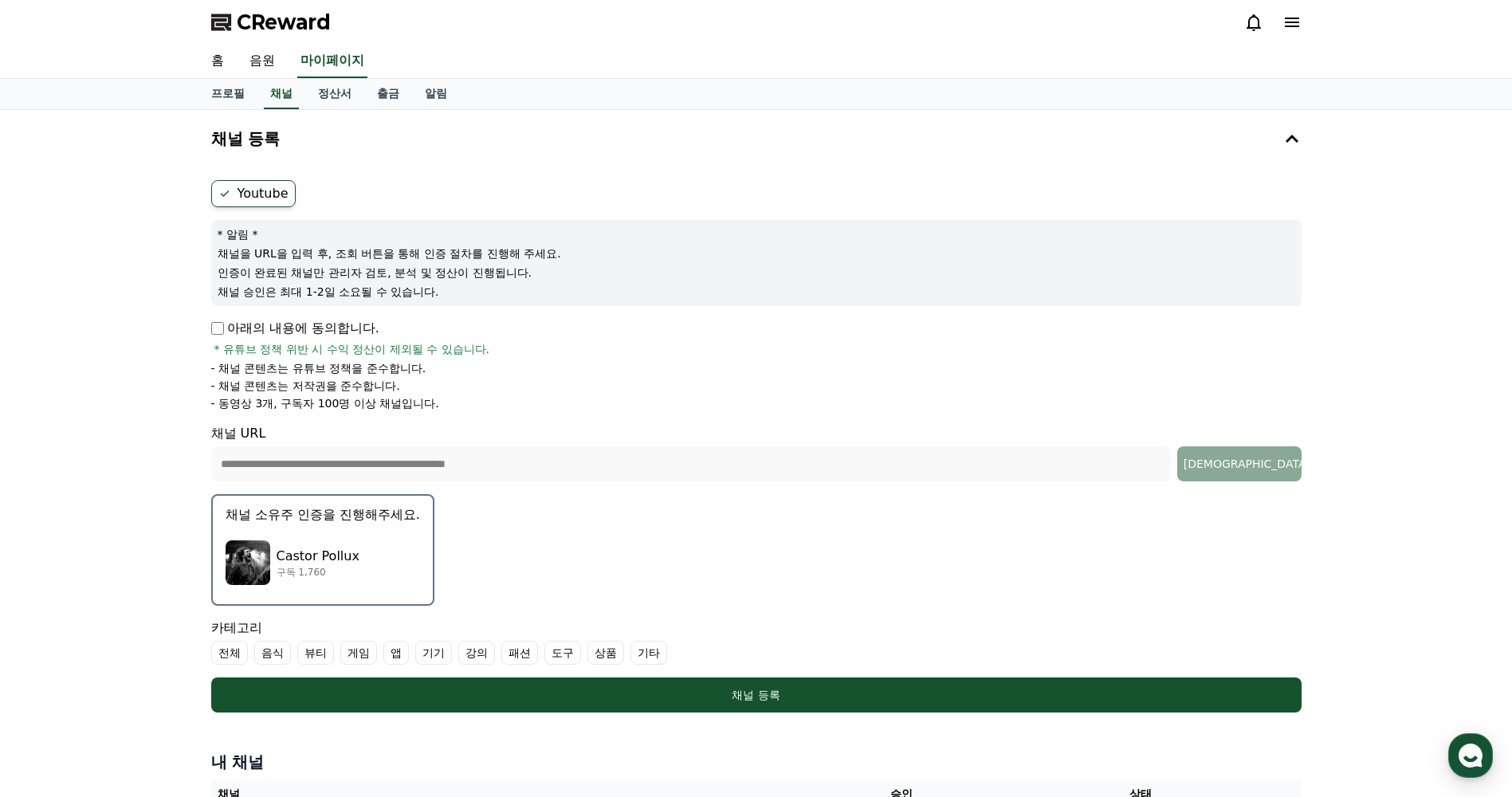
click at [645, 653] on label "기타" at bounding box center [649, 652] width 37 height 24
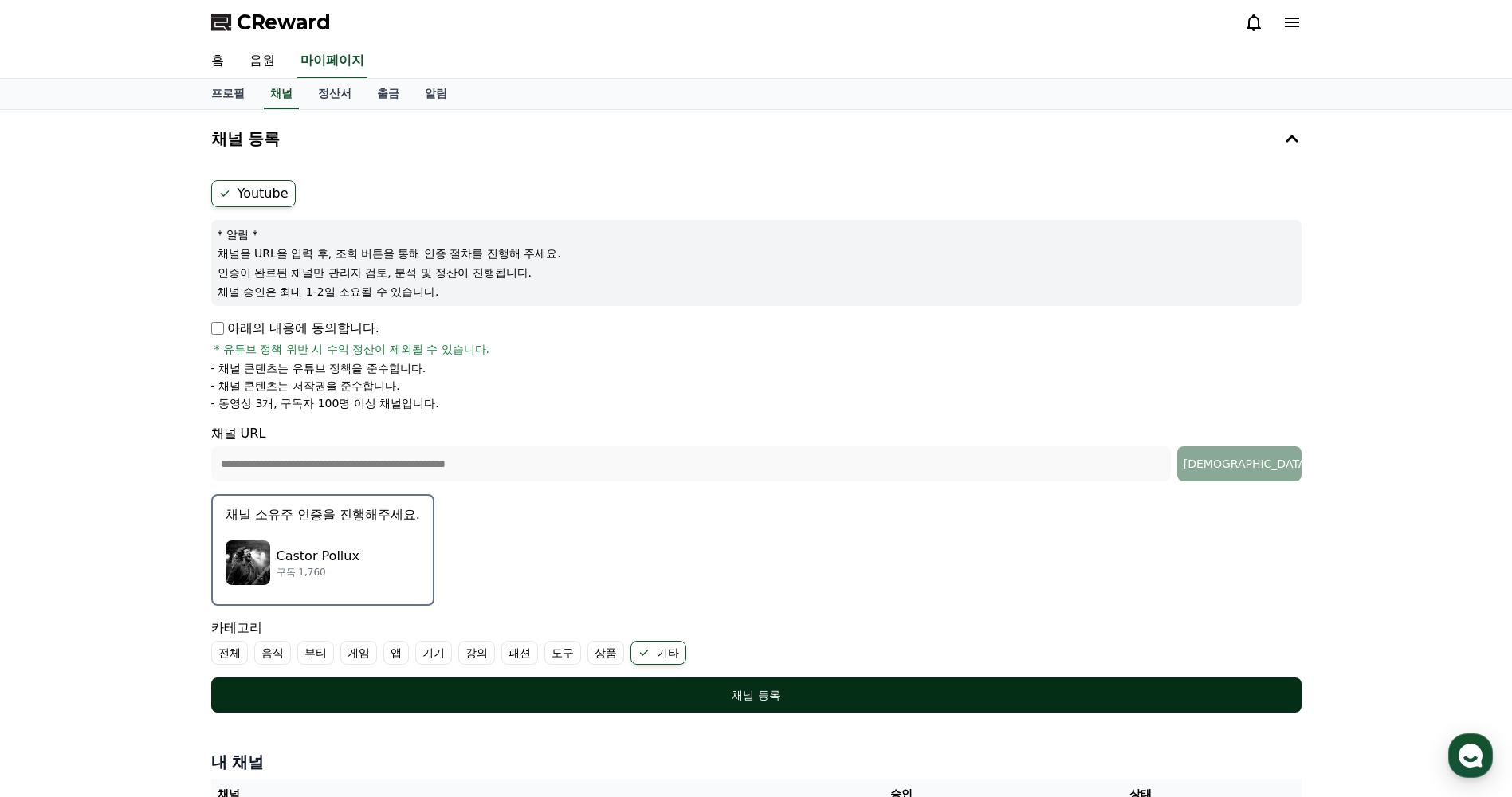
click at [650, 694] on div "채널 등록" at bounding box center [756, 695] width 1026 height 16
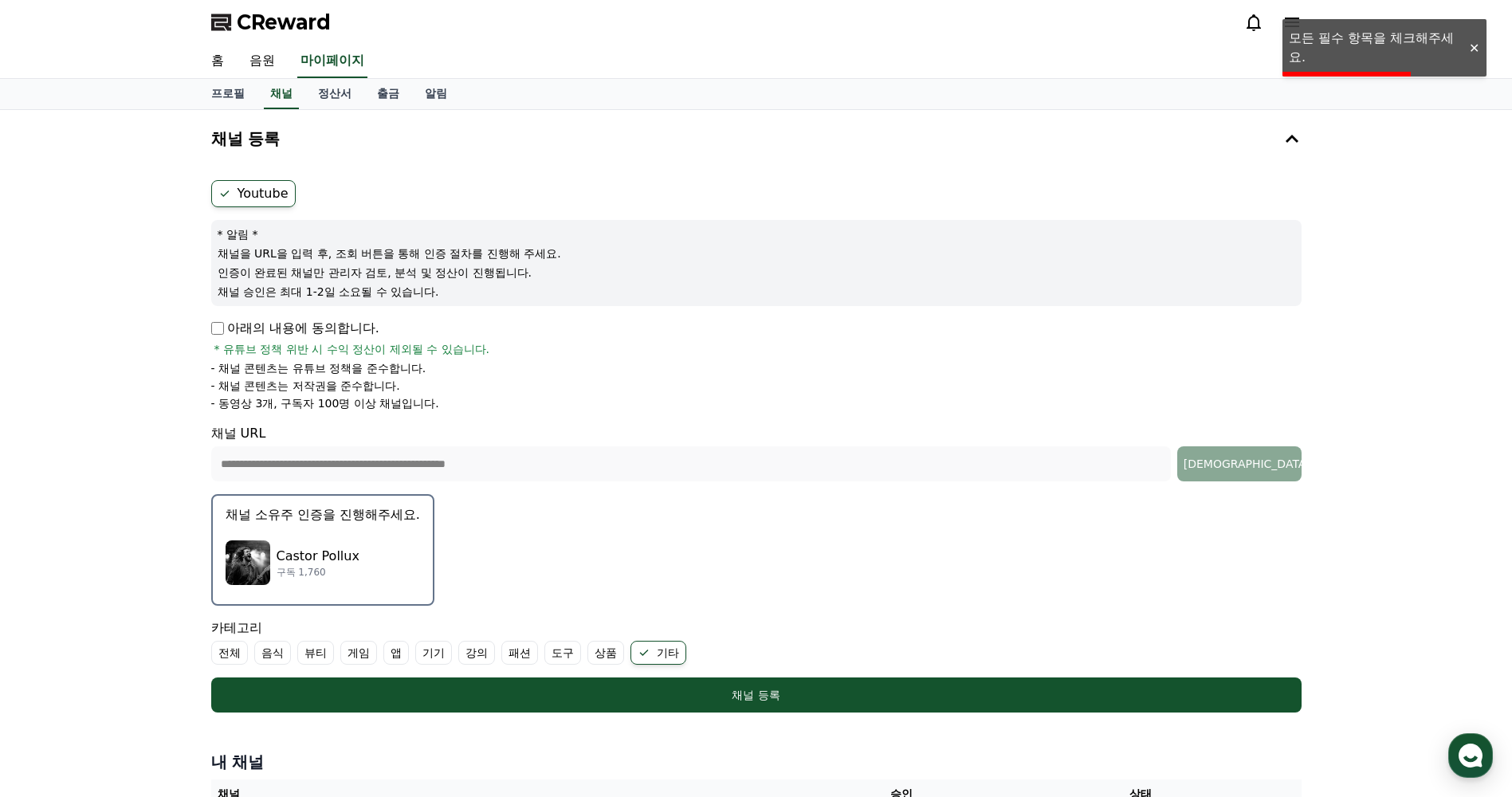
click at [664, 651] on label "기타" at bounding box center [659, 652] width 56 height 24
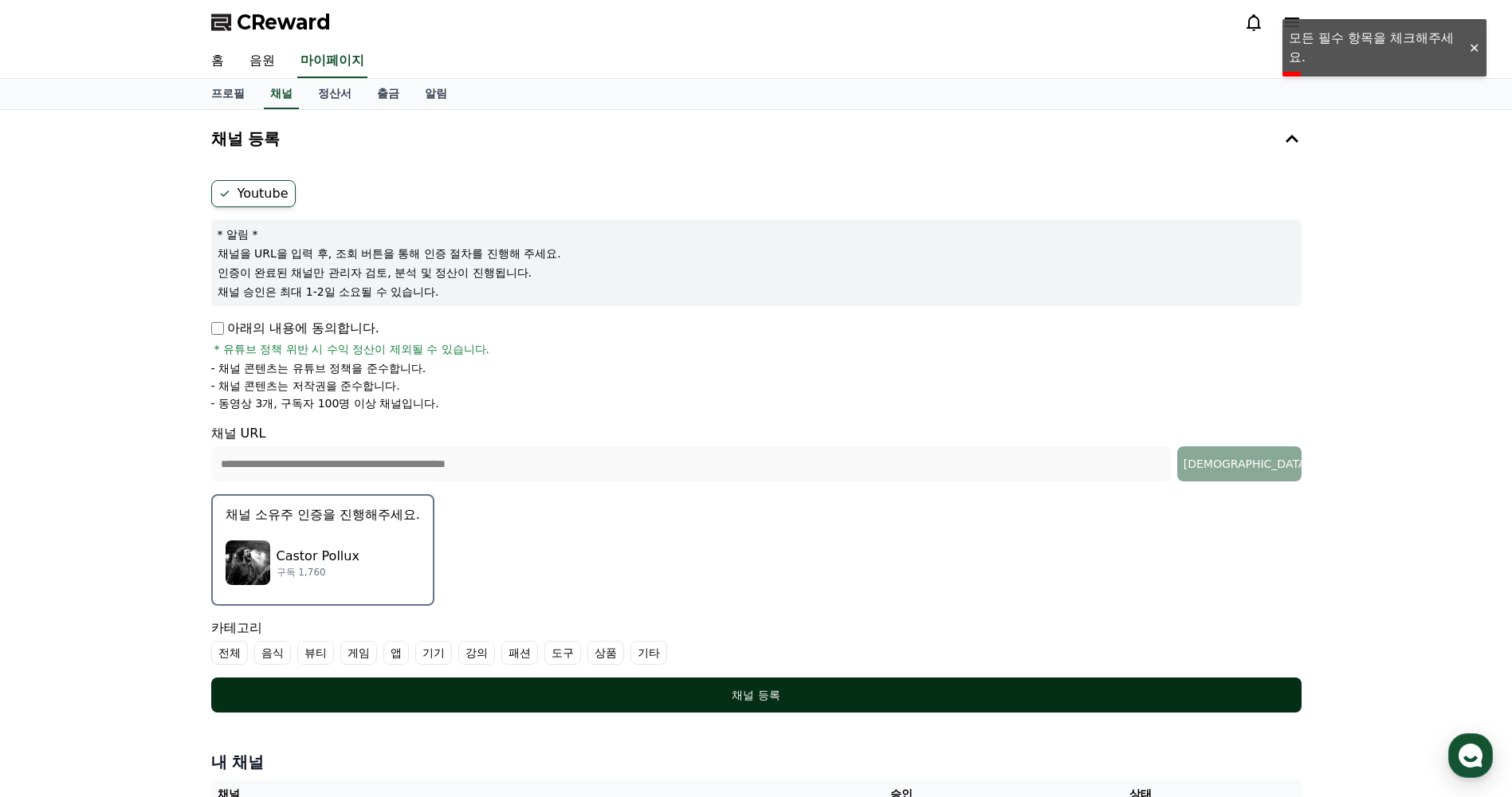
click at [498, 697] on div "채널 등록" at bounding box center [756, 695] width 1026 height 16
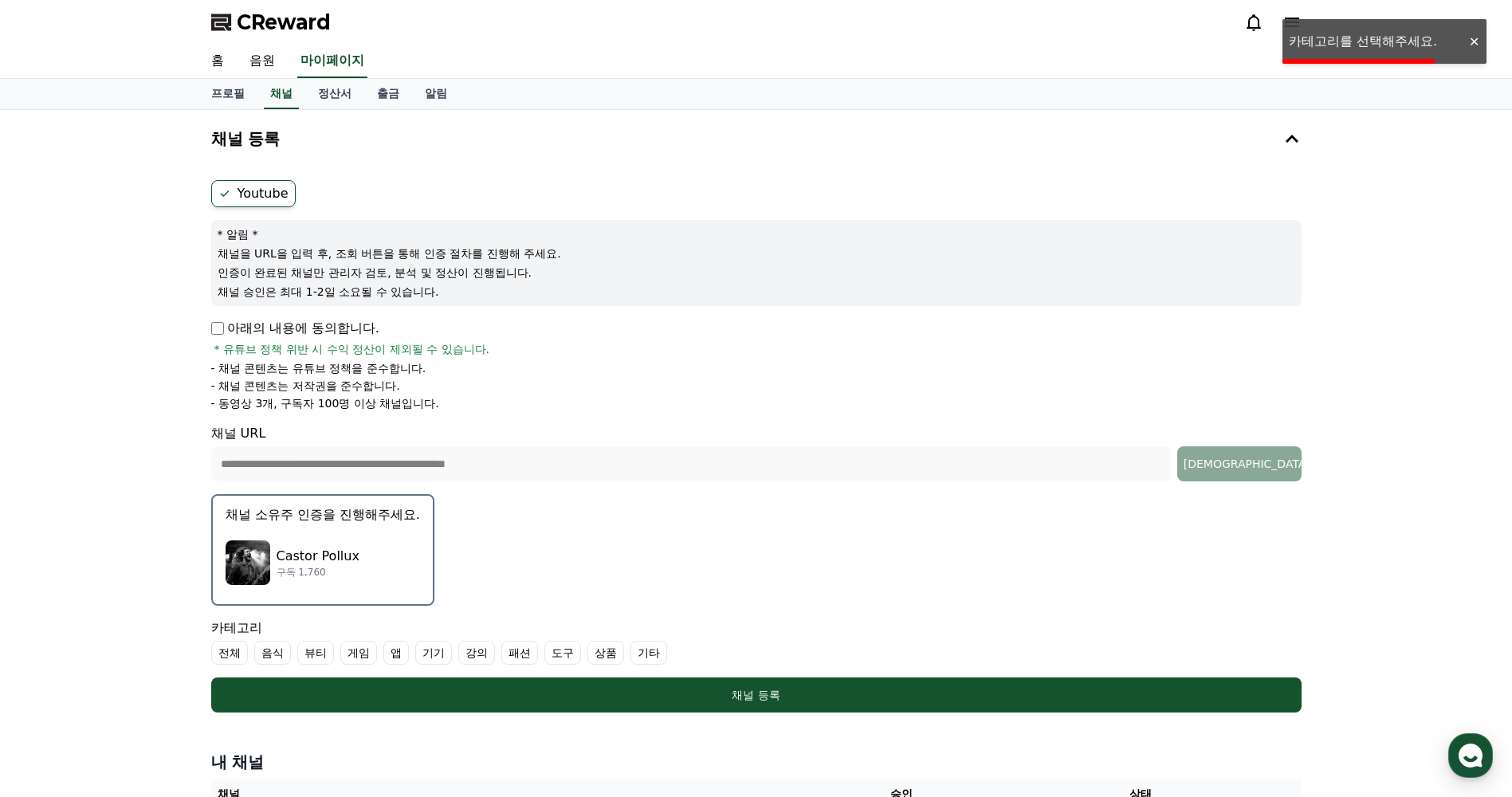
drag, startPoint x: 645, startPoint y: 653, endPoint x: 655, endPoint y: 683, distance: 31.6
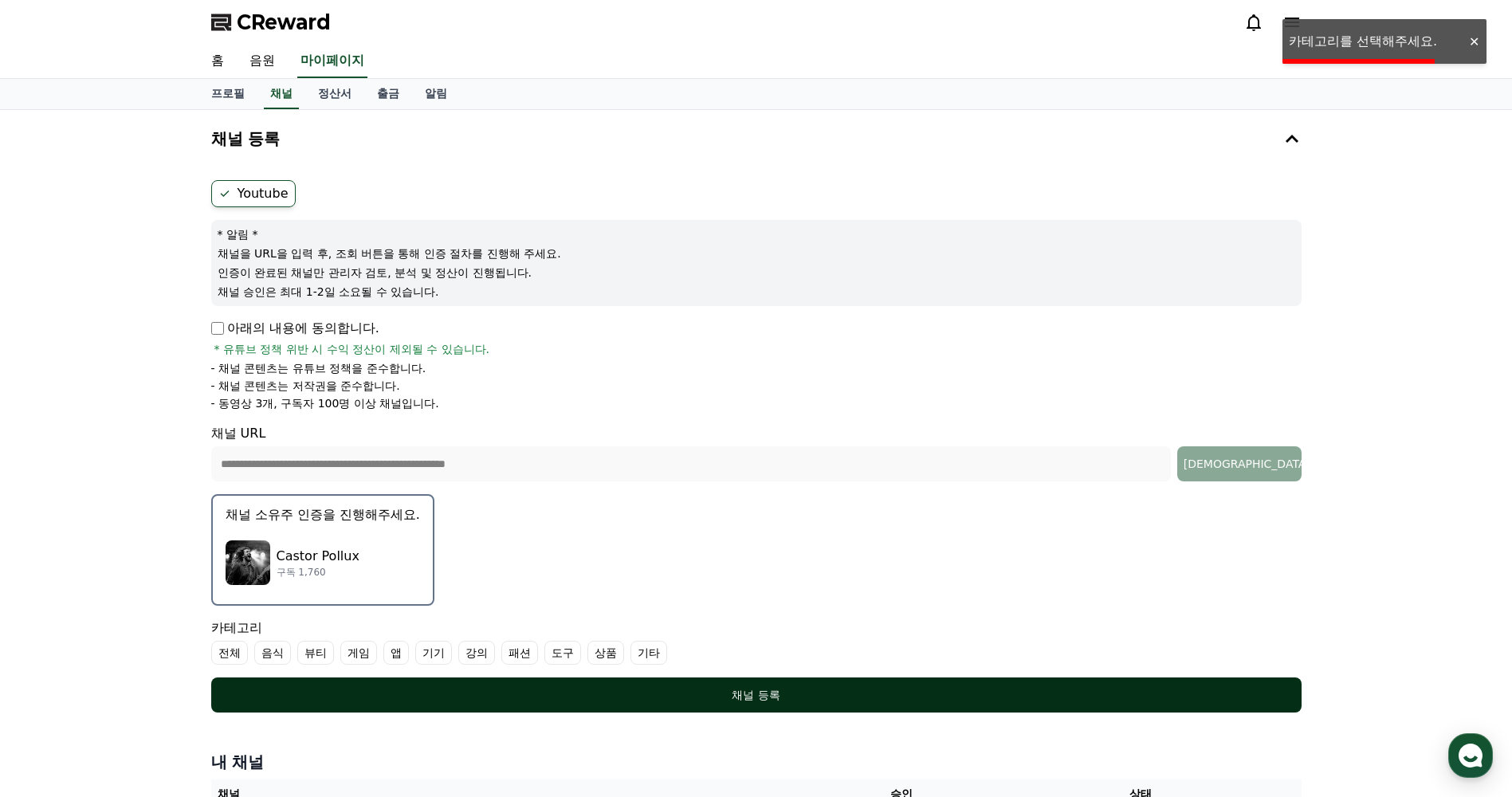
click at [645, 653] on label "기타" at bounding box center [649, 652] width 37 height 24
click at [655, 700] on div "채널 등록" at bounding box center [756, 695] width 1026 height 16
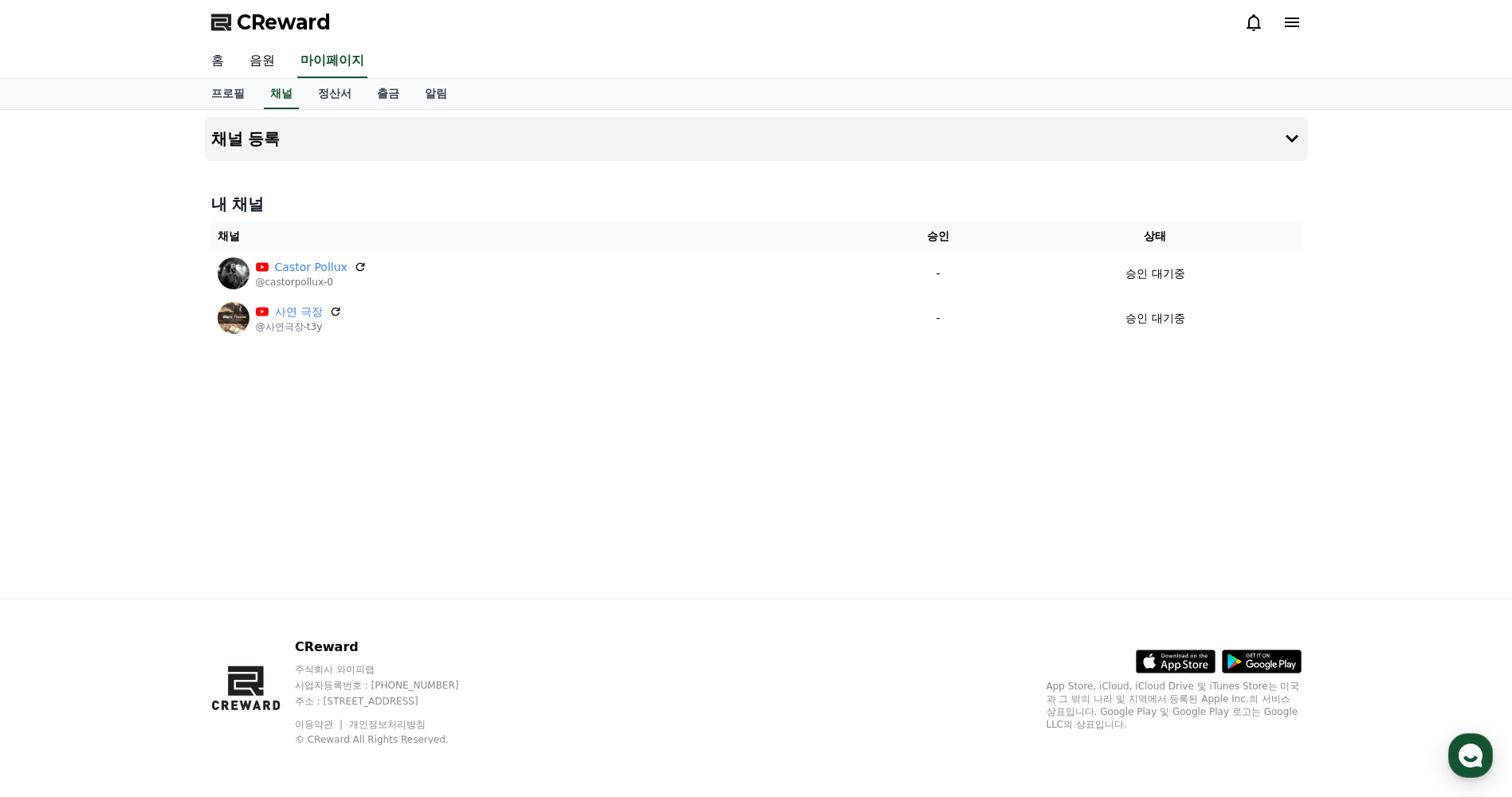
click at [214, 56] on link "홈" at bounding box center [217, 61] width 39 height 34
